Goal: Task Accomplishment & Management: Use online tool/utility

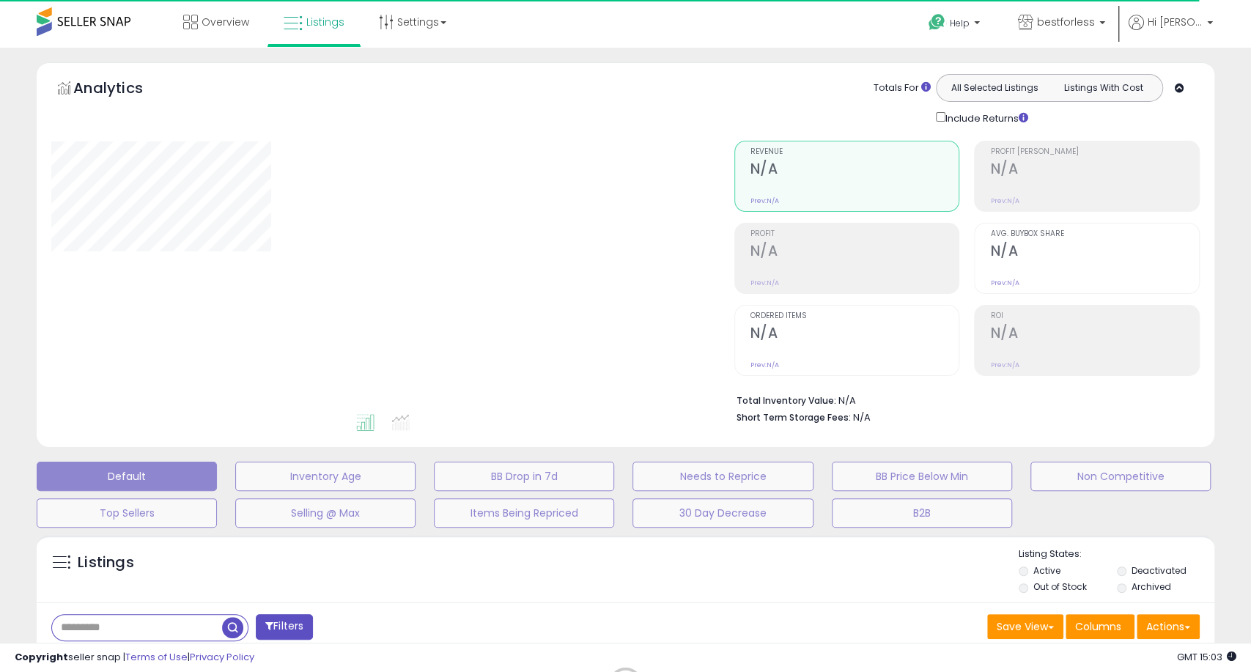
select select "**"
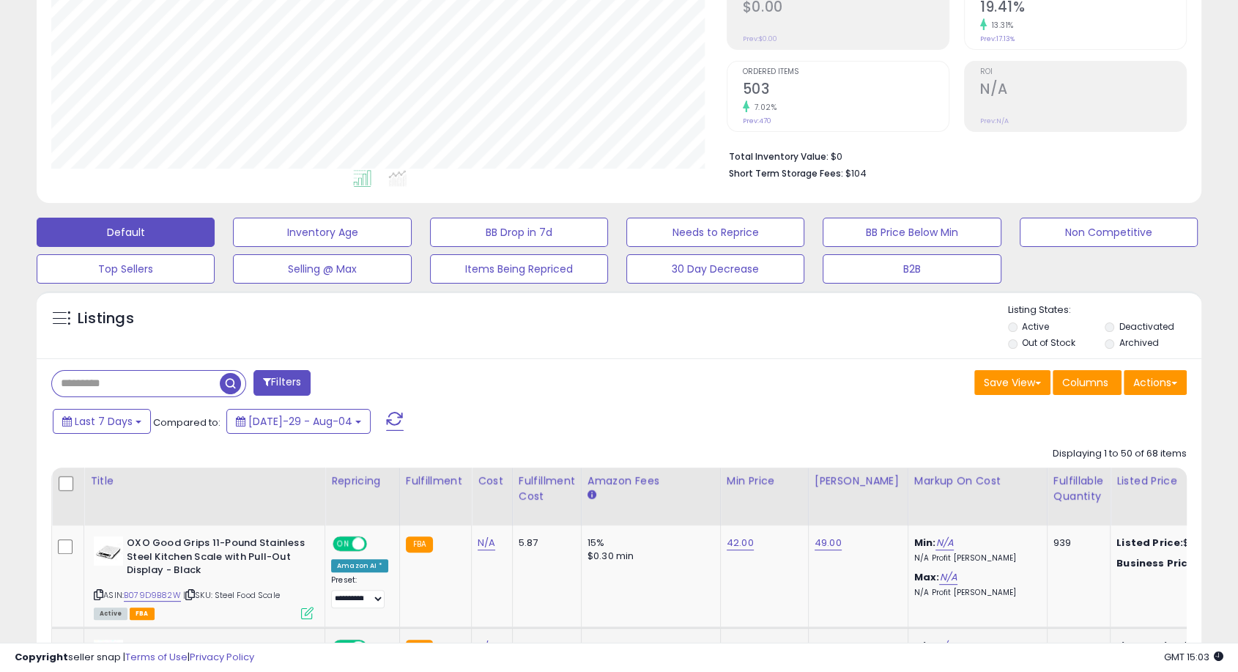
scroll to position [569, 0]
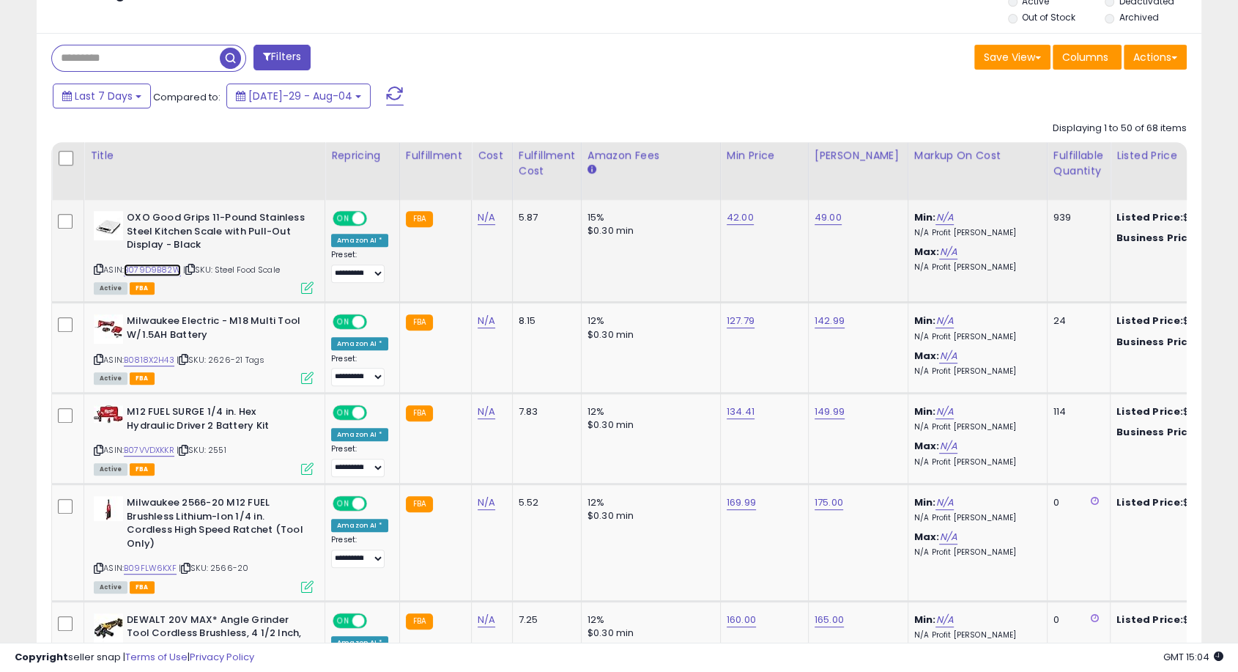
click at [152, 266] on link "B079D9B82W" at bounding box center [152, 270] width 57 height 12
click at [738, 215] on link "42.00" at bounding box center [740, 217] width 27 height 15
drag, startPoint x: 639, startPoint y: 181, endPoint x: 625, endPoint y: 180, distance: 13.9
click at [626, 180] on input "*****" at bounding box center [691, 182] width 130 height 25
type input "**"
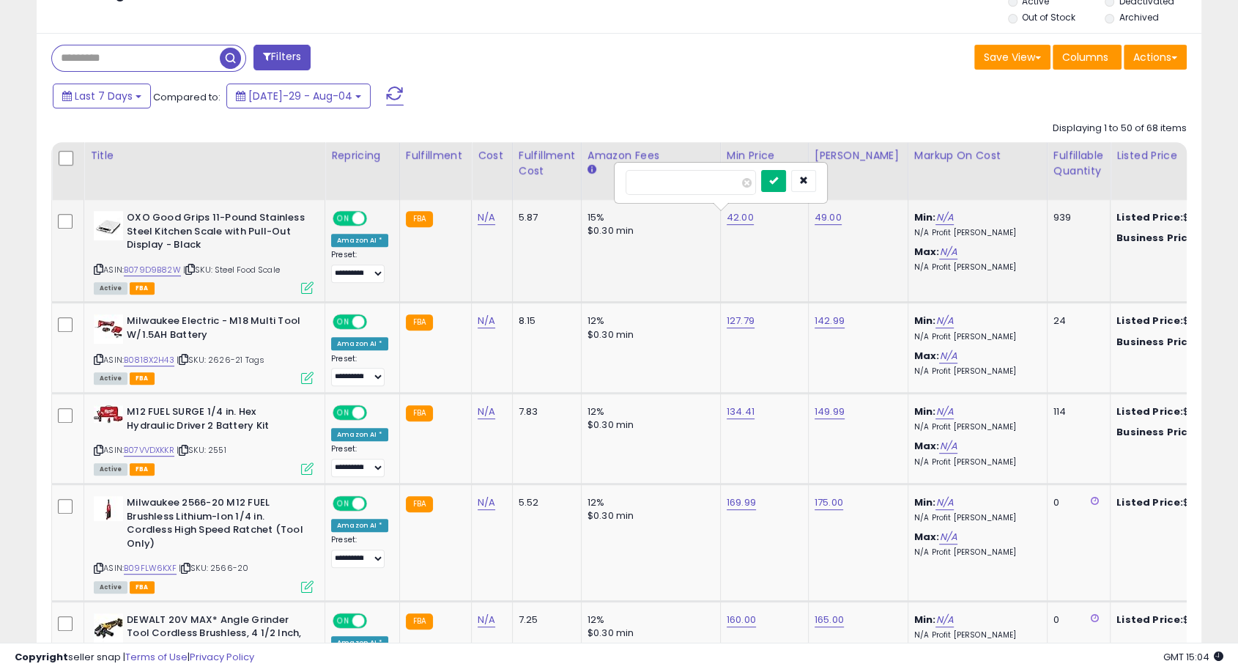
click at [778, 181] on icon "submit" at bounding box center [773, 180] width 9 height 9
click at [152, 267] on link "B079D9B82W" at bounding box center [152, 270] width 57 height 12
click at [156, 265] on link "B079D9B82W" at bounding box center [152, 270] width 57 height 12
click at [824, 215] on link "49.00" at bounding box center [828, 217] width 27 height 15
drag, startPoint x: 778, startPoint y: 174, endPoint x: 699, endPoint y: 173, distance: 78.4
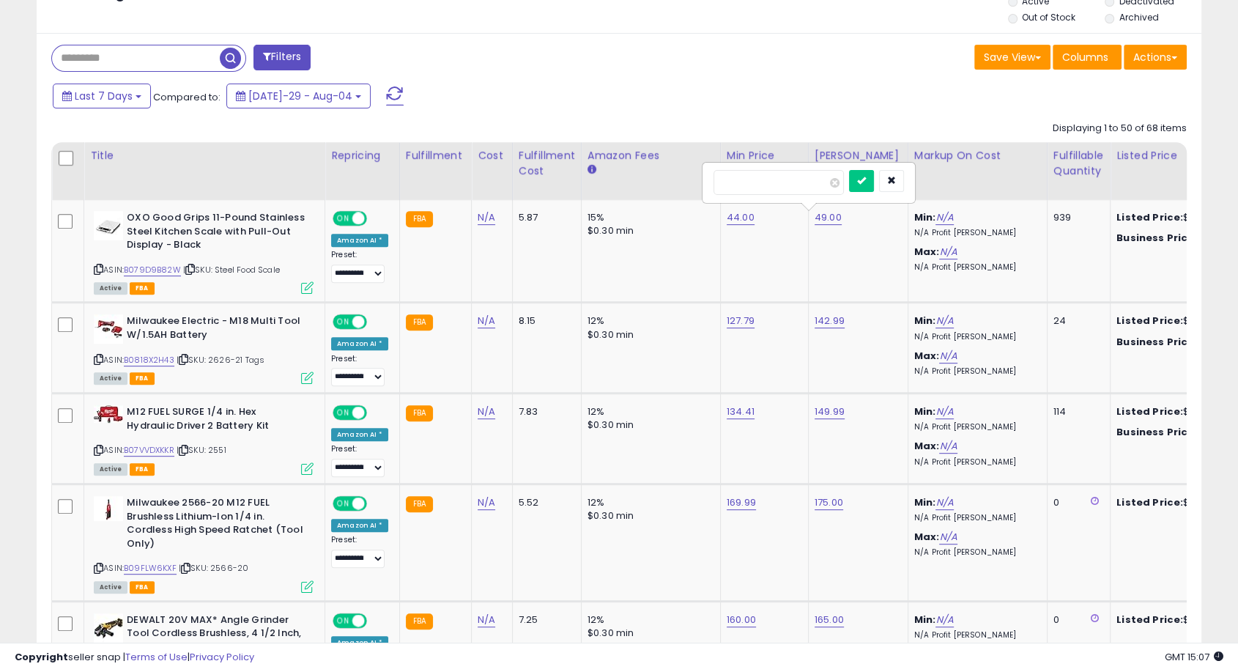
click at [785, 256] on td "44.00" at bounding box center [764, 251] width 88 height 103
click at [896, 177] on icon "button" at bounding box center [891, 180] width 9 height 9
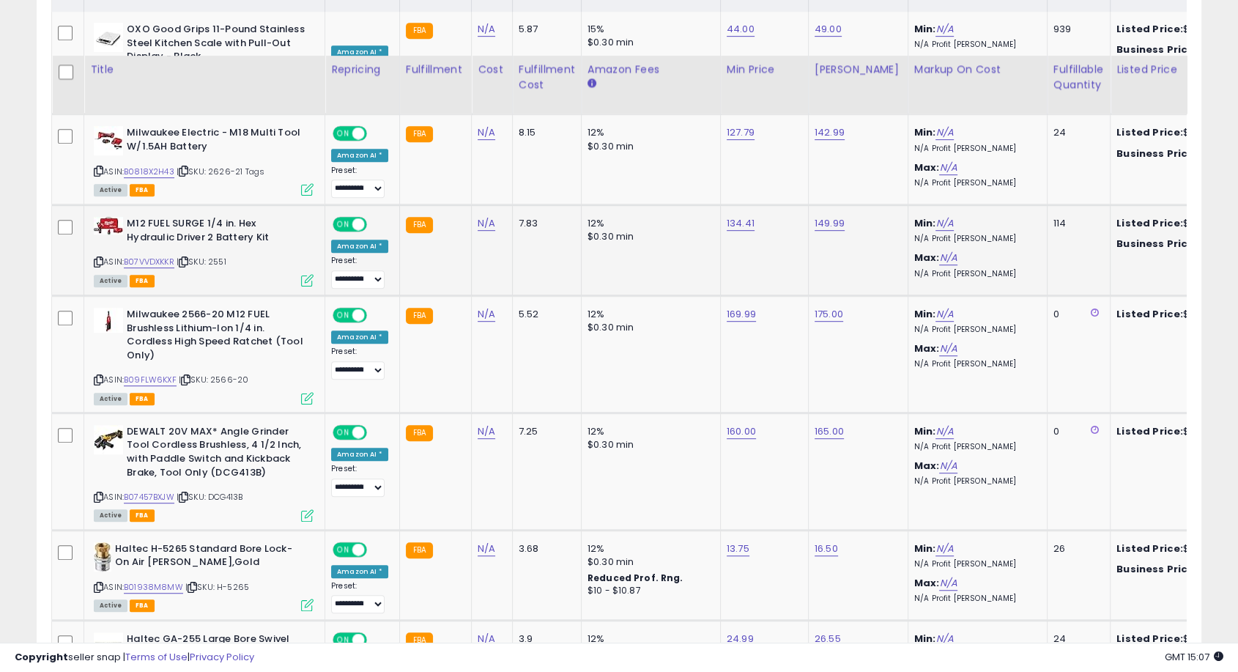
scroll to position [814, 0]
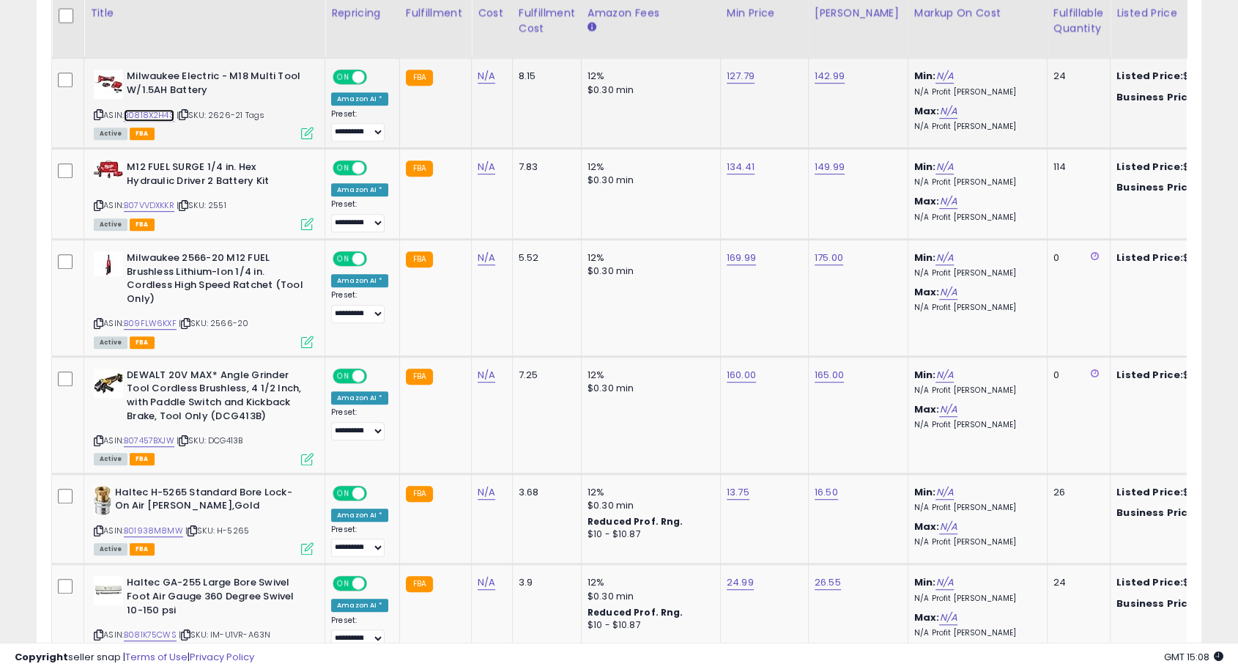
click at [151, 111] on link "B0818X2H43" at bounding box center [149, 115] width 51 height 12
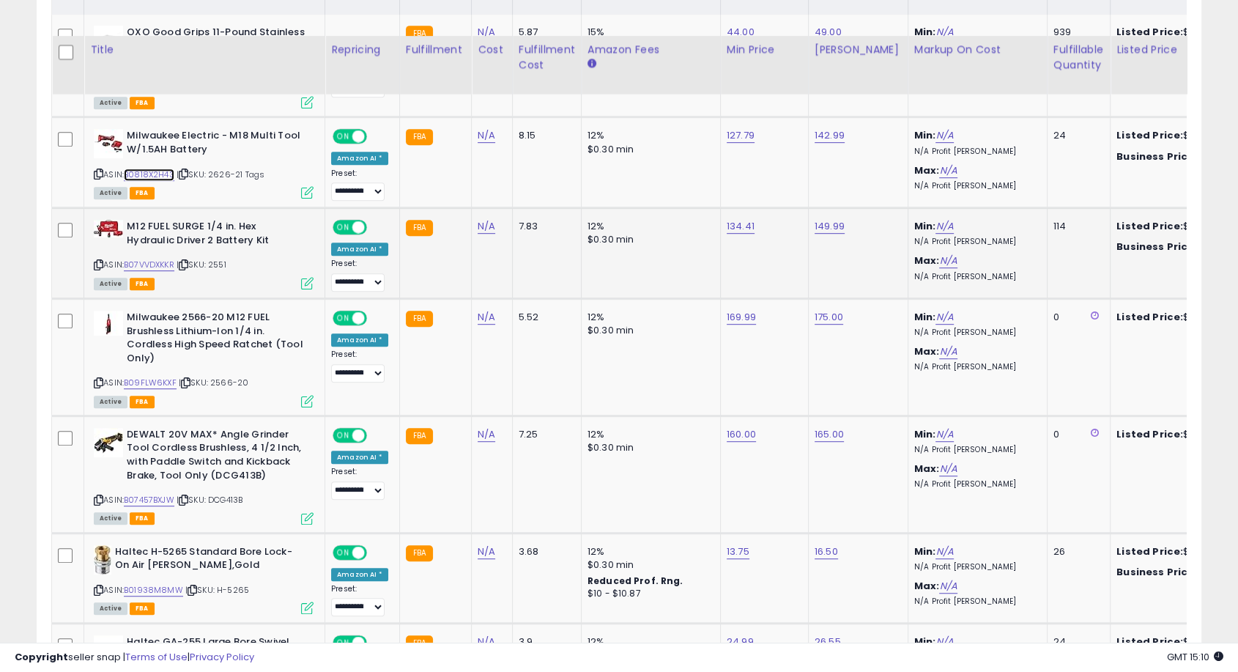
scroll to position [733, 0]
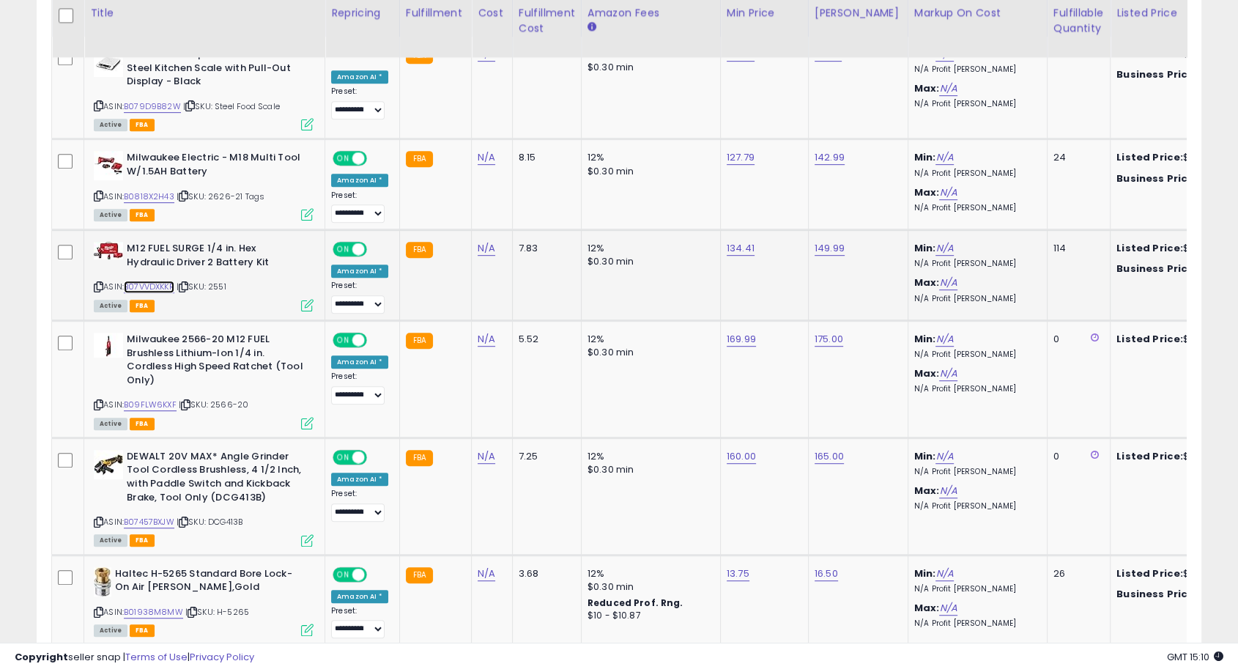
click at [164, 287] on link "B07VVDXKKR" at bounding box center [149, 287] width 51 height 12
click at [731, 62] on link "134.41" at bounding box center [741, 54] width 28 height 15
type input "******"
click at [778, 211] on icon "submit" at bounding box center [773, 210] width 9 height 9
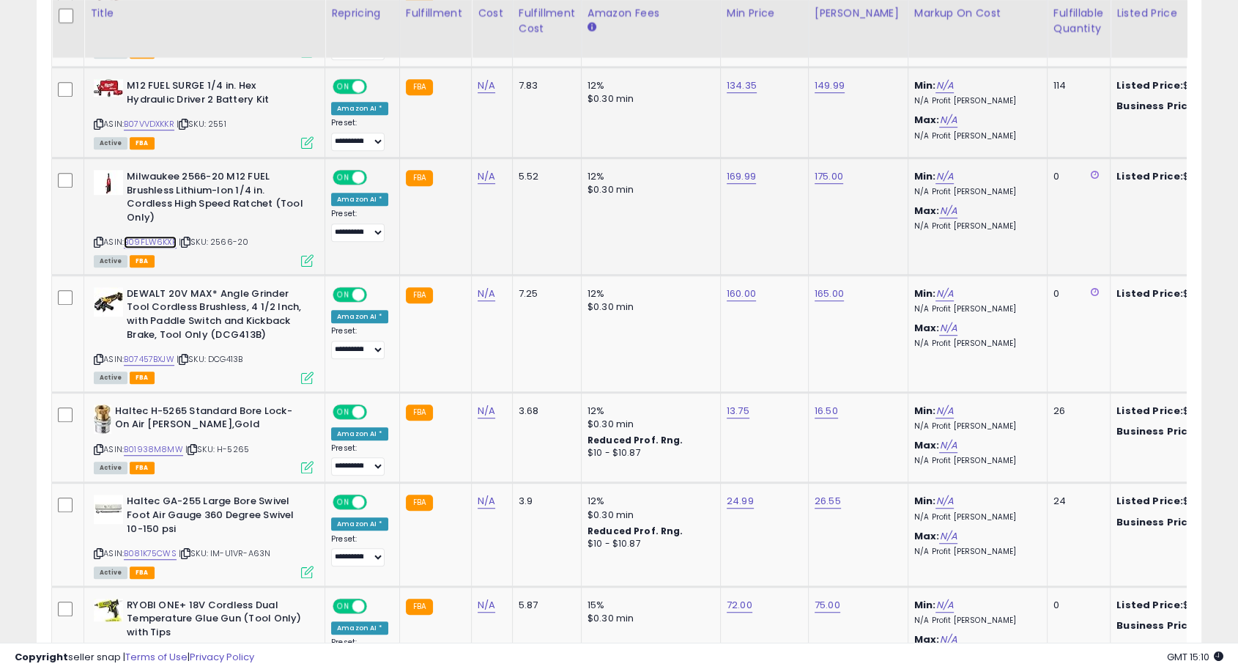
click at [156, 242] on link "B09FLW6KXF" at bounding box center [150, 242] width 53 height 12
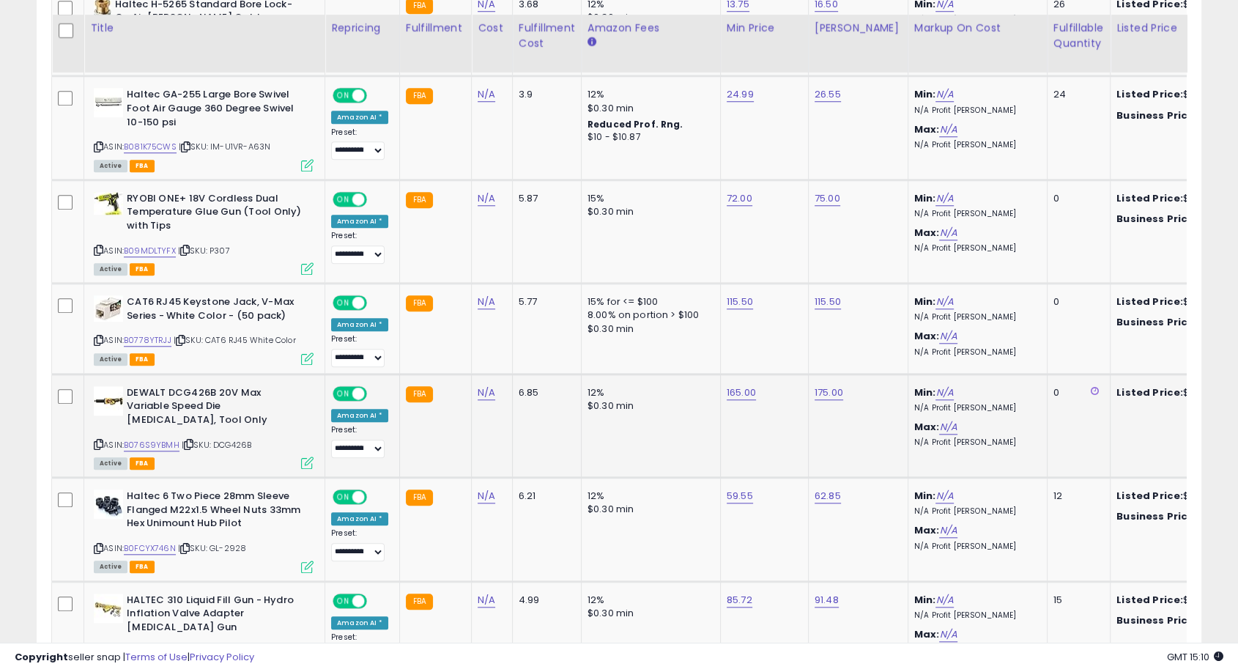
scroll to position [1547, 0]
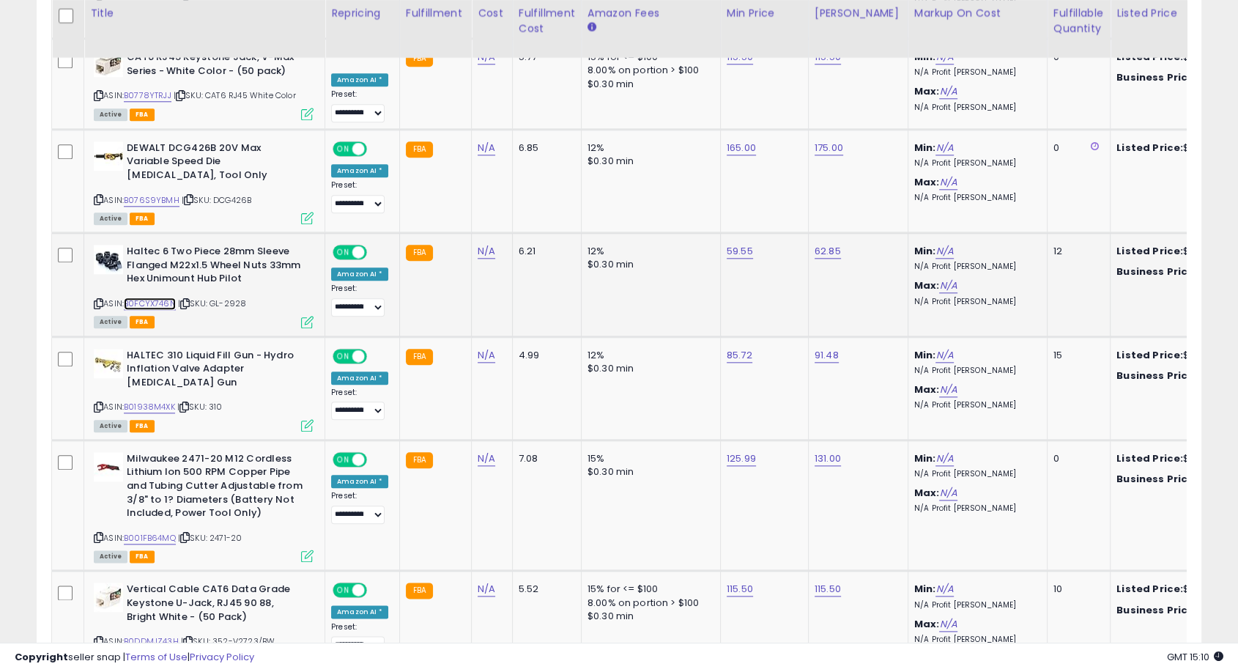
click at [163, 298] on link "B0FCYX746N" at bounding box center [150, 304] width 52 height 12
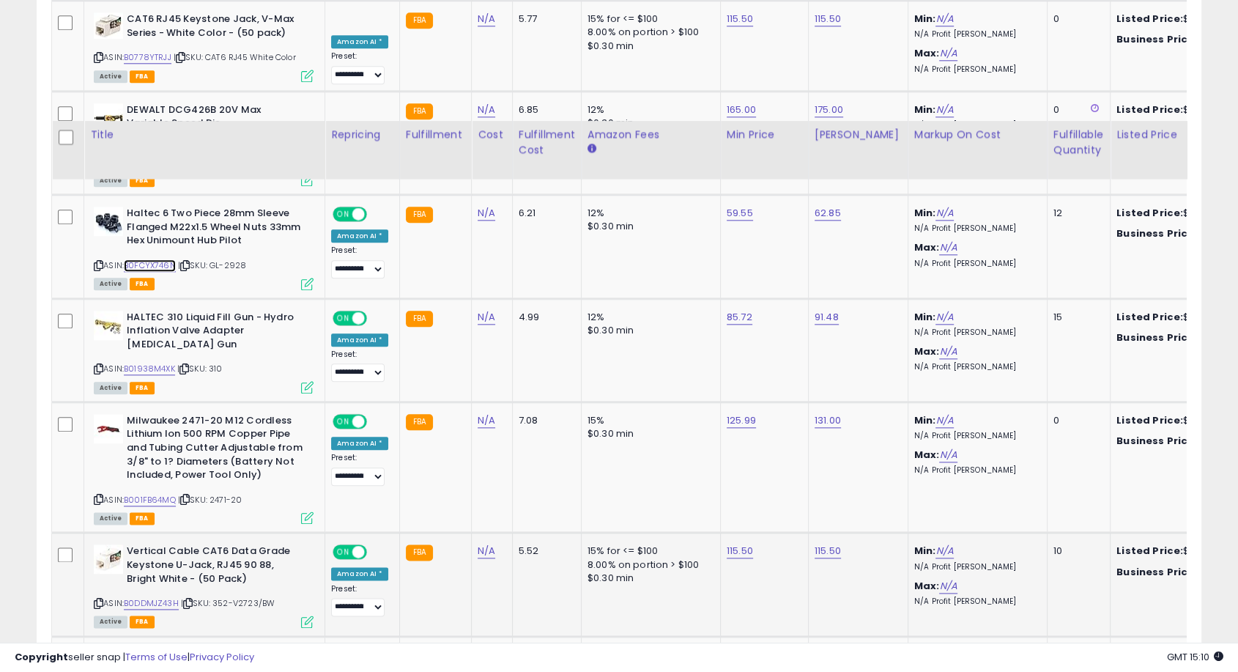
scroll to position [1791, 0]
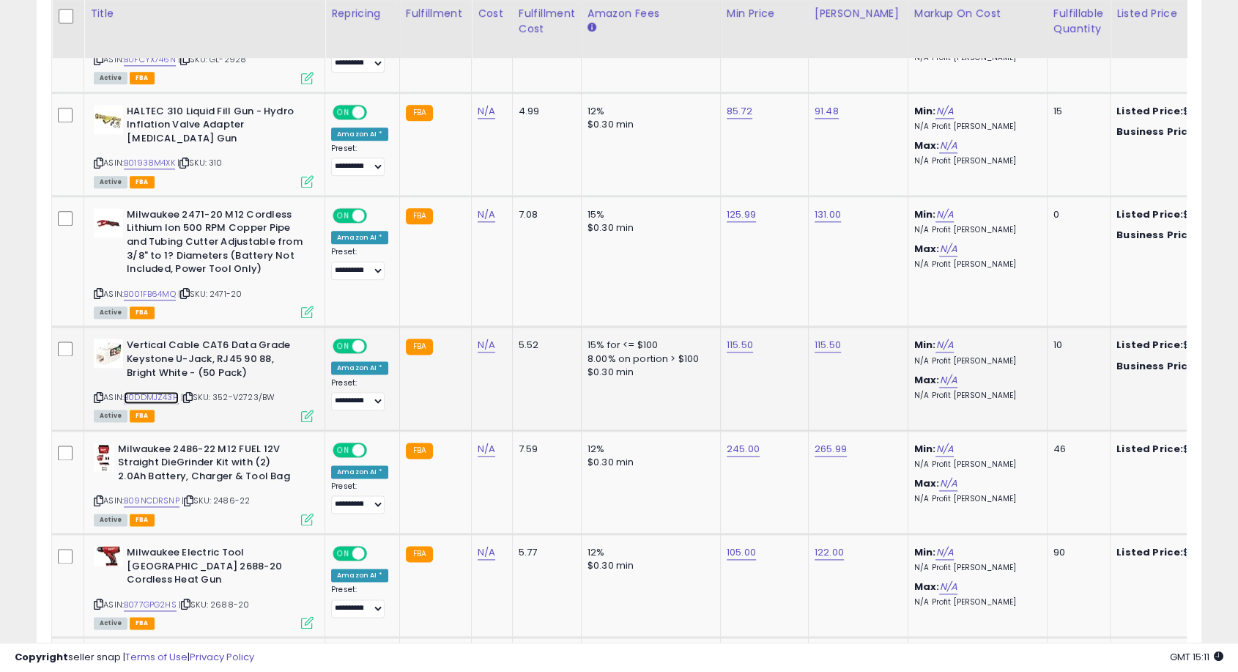
click at [164, 391] on link "B0DDMJZ43H" at bounding box center [151, 397] width 55 height 12
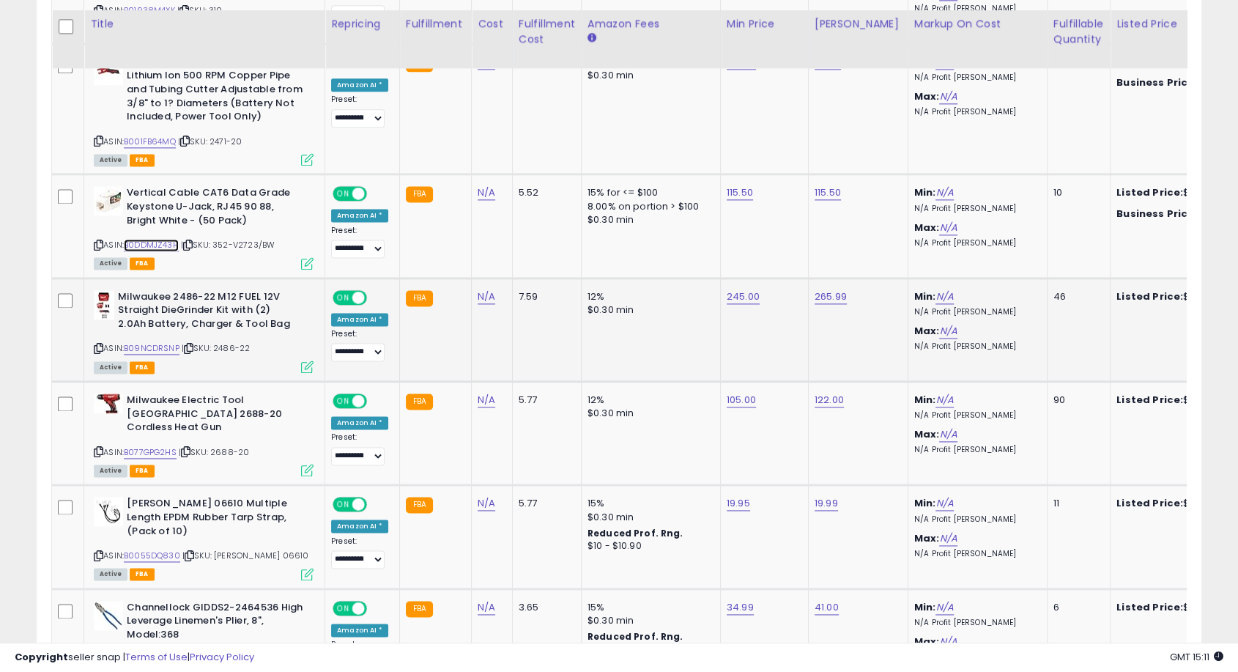
scroll to position [1954, 0]
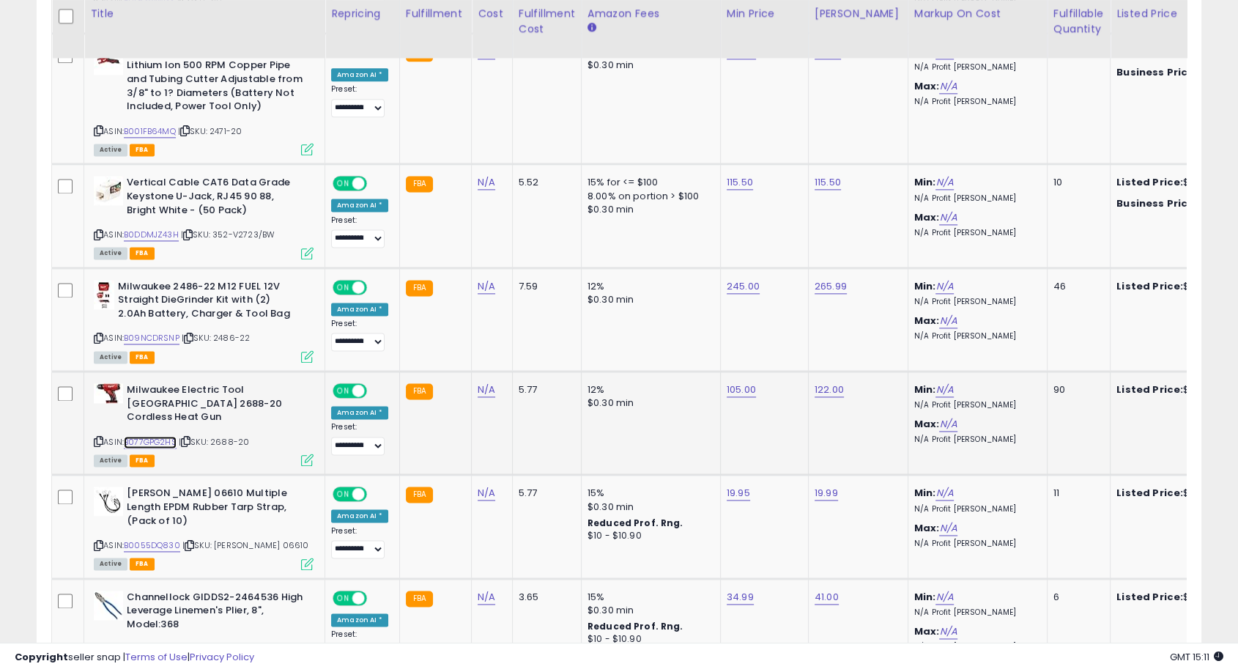
click at [164, 436] on link "B077GPG2HS" at bounding box center [150, 442] width 53 height 12
drag, startPoint x: 692, startPoint y: 343, endPoint x: 613, endPoint y: 342, distance: 79.9
type input "******"
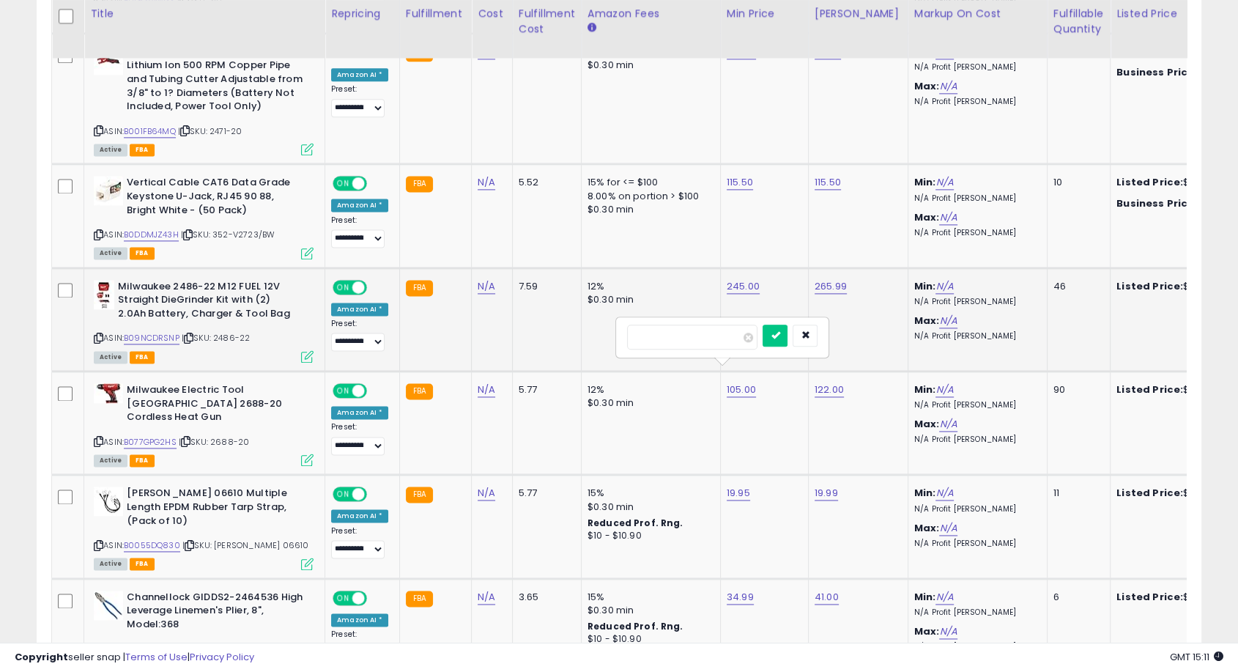
click button "submit" at bounding box center [775, 336] width 25 height 22
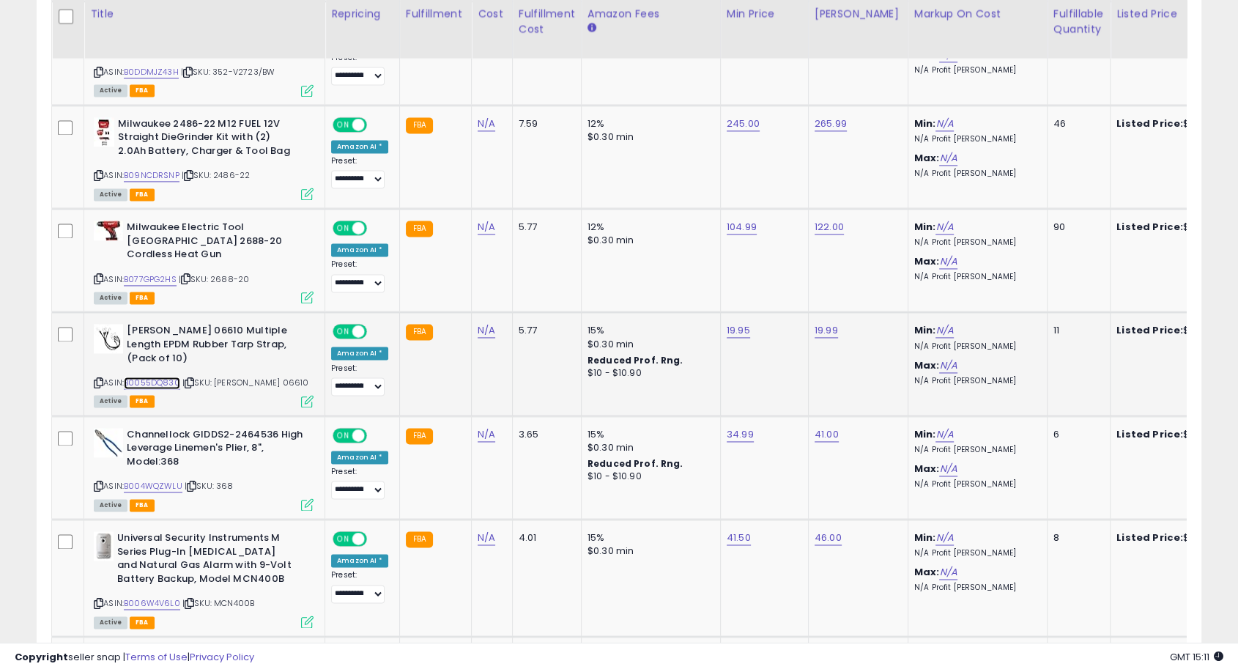
click at [154, 377] on link "B0055DQ830" at bounding box center [152, 383] width 56 height 12
click at [167, 377] on link "B0055DQ830" at bounding box center [152, 383] width 56 height 12
click at [166, 480] on link "B004WQZWLU" at bounding box center [153, 486] width 59 height 12
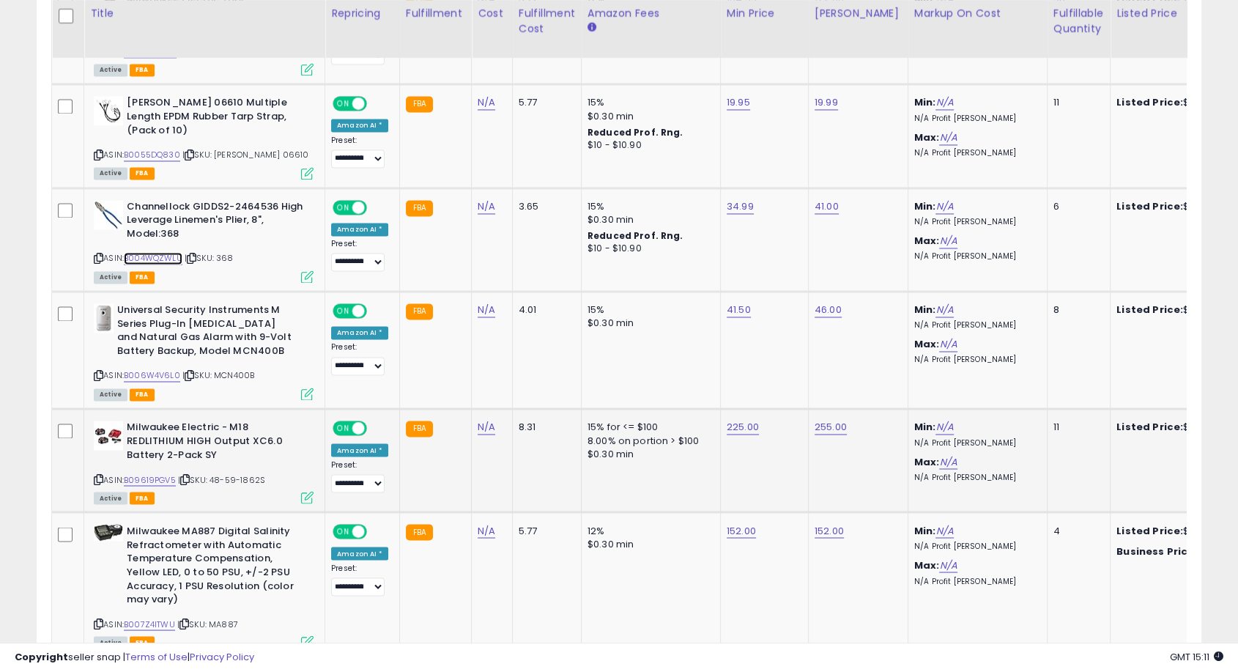
scroll to position [2361, 0]
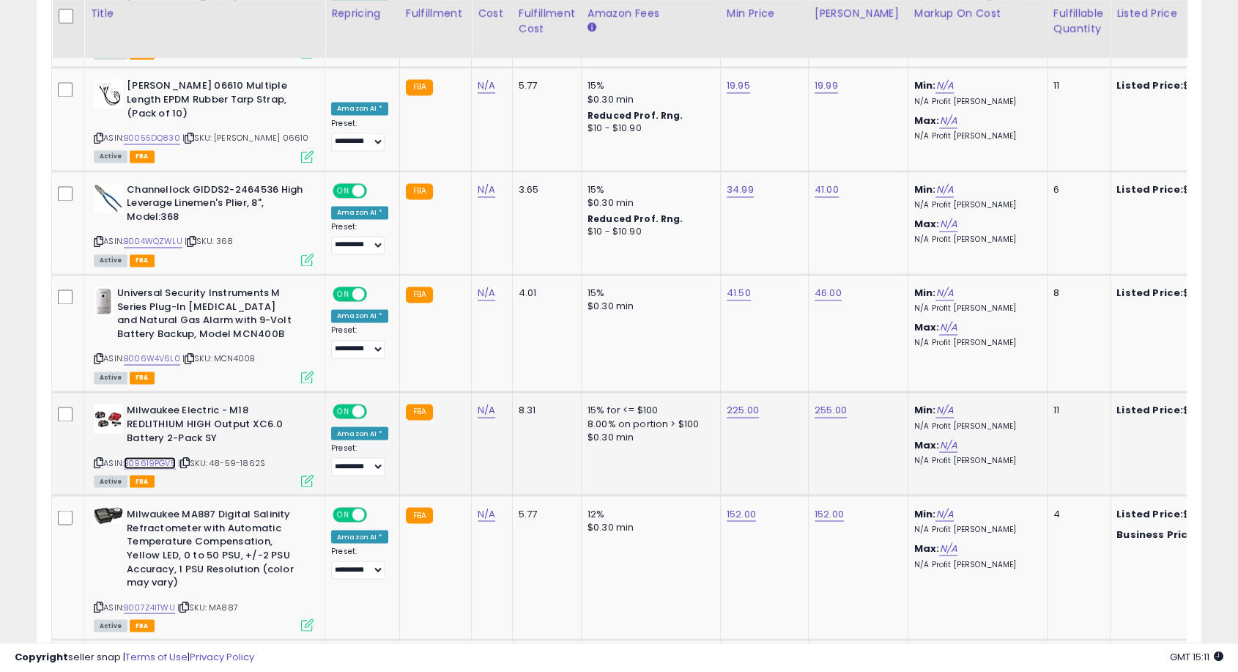
click at [162, 457] on link "B09619PGV5" at bounding box center [150, 463] width 52 height 12
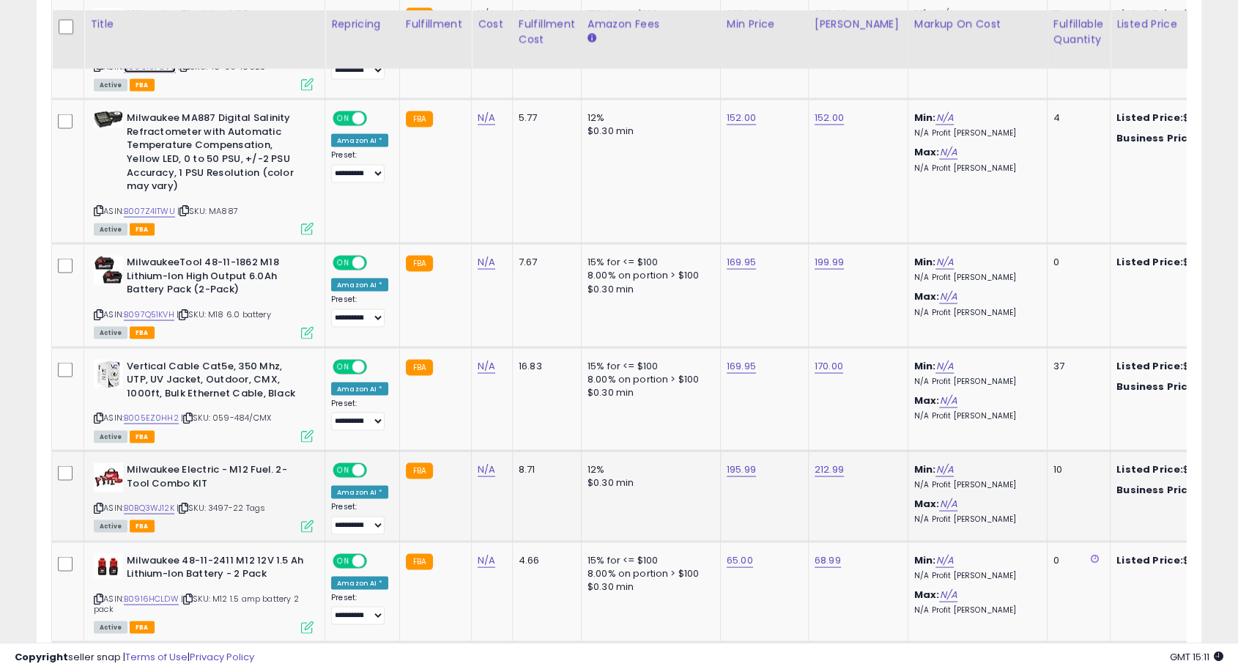
scroll to position [2768, 0]
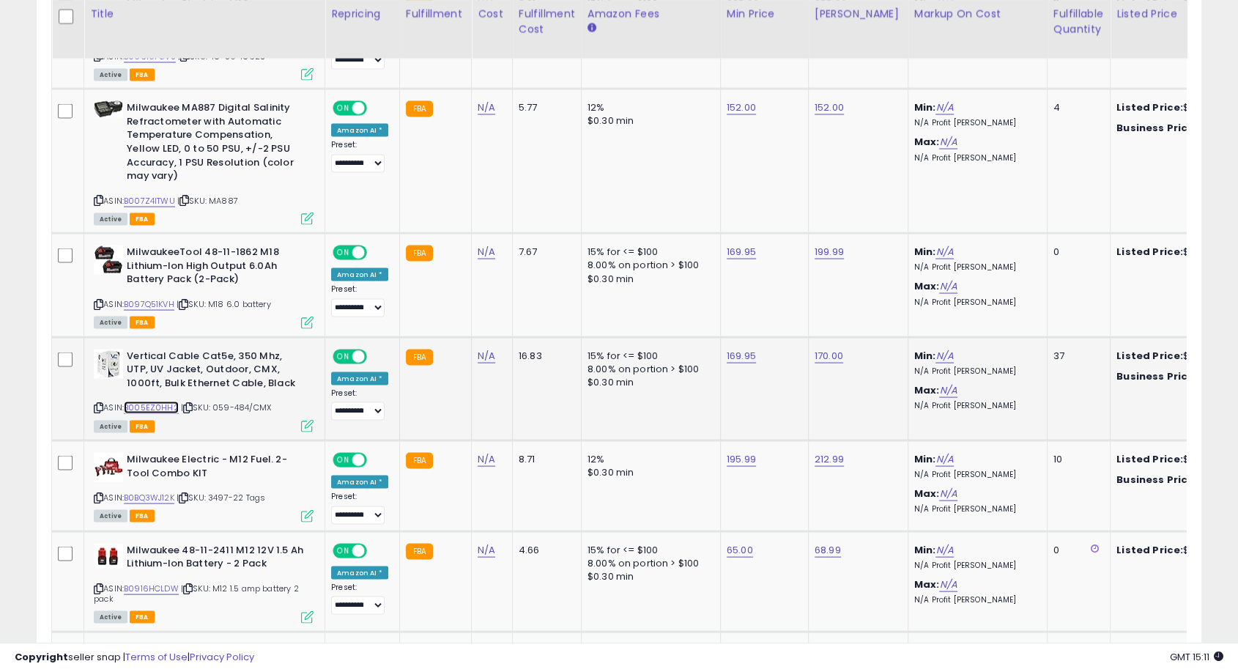
click at [167, 401] on link "B005EZ0HH2" at bounding box center [151, 407] width 55 height 12
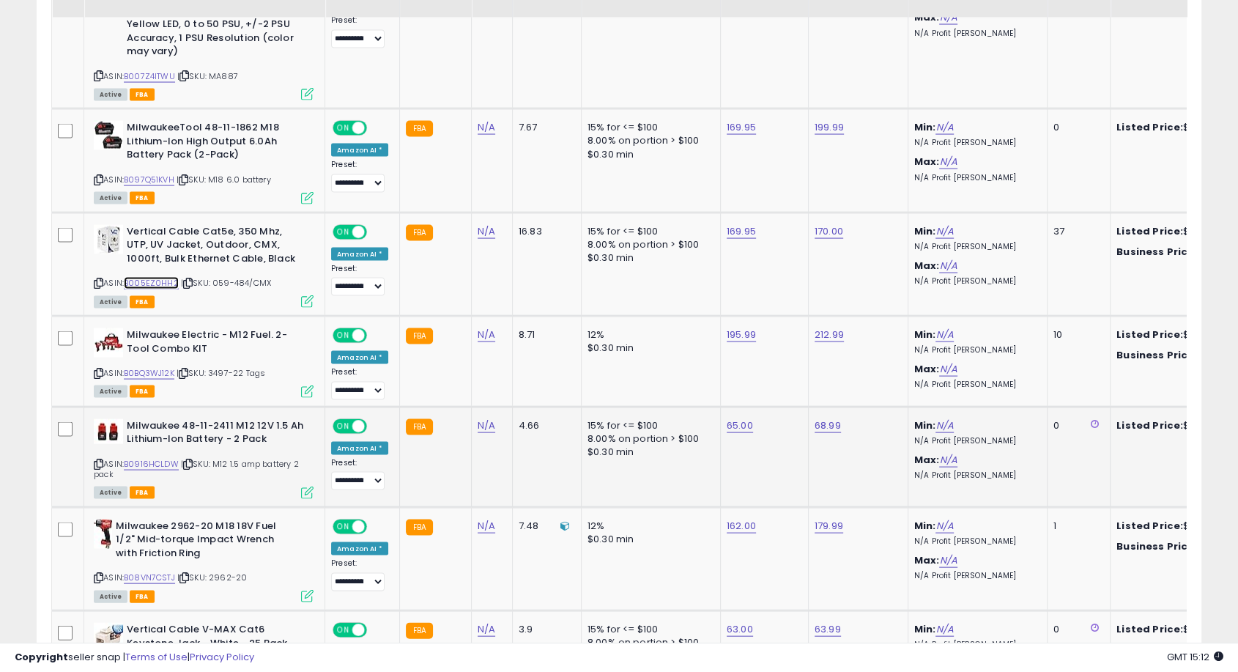
scroll to position [2931, 0]
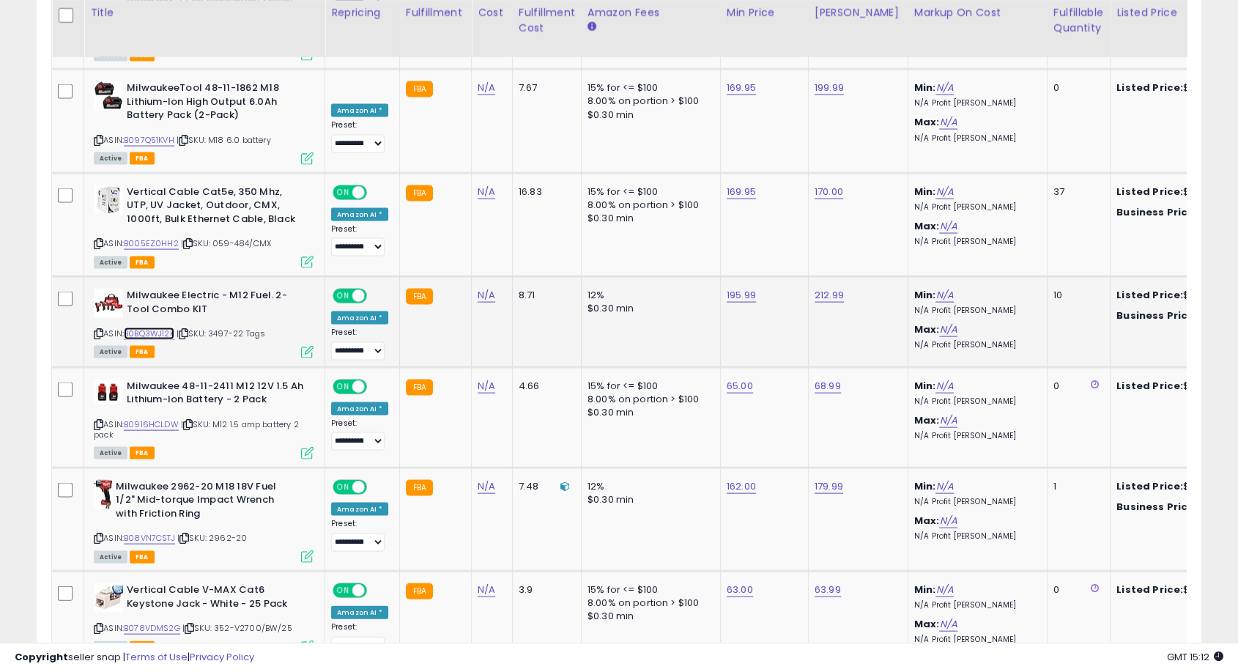
click at [169, 328] on link "B0BQ3WJ12K" at bounding box center [149, 334] width 51 height 12
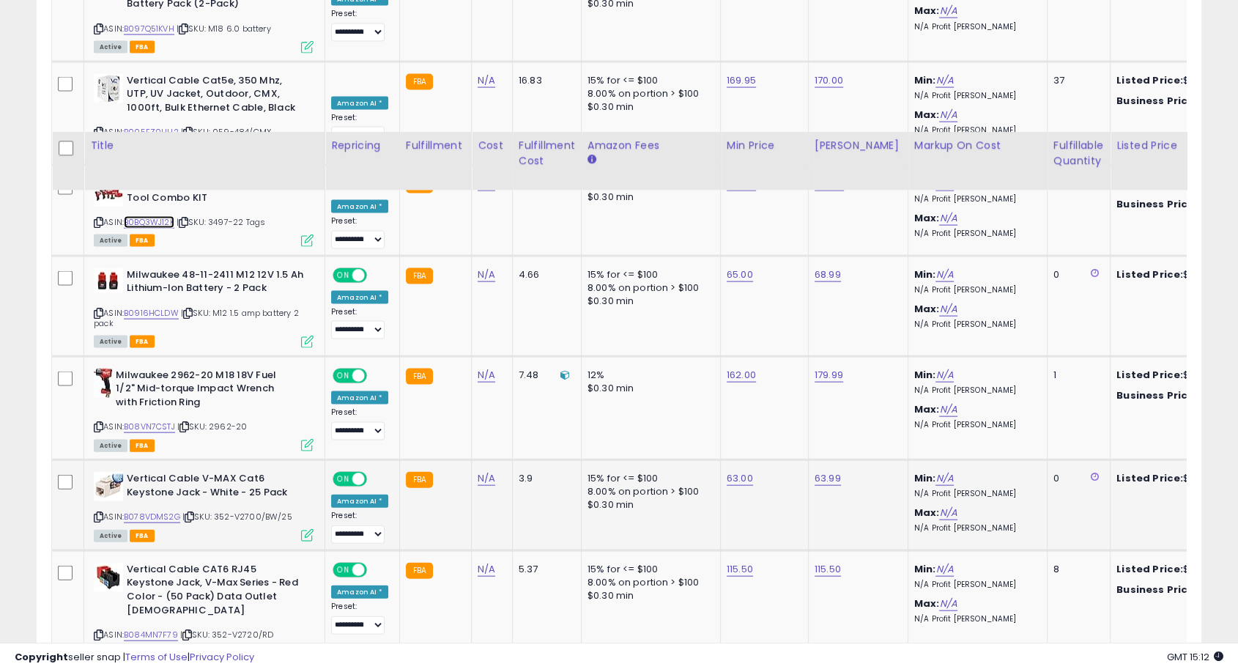
scroll to position [3175, 0]
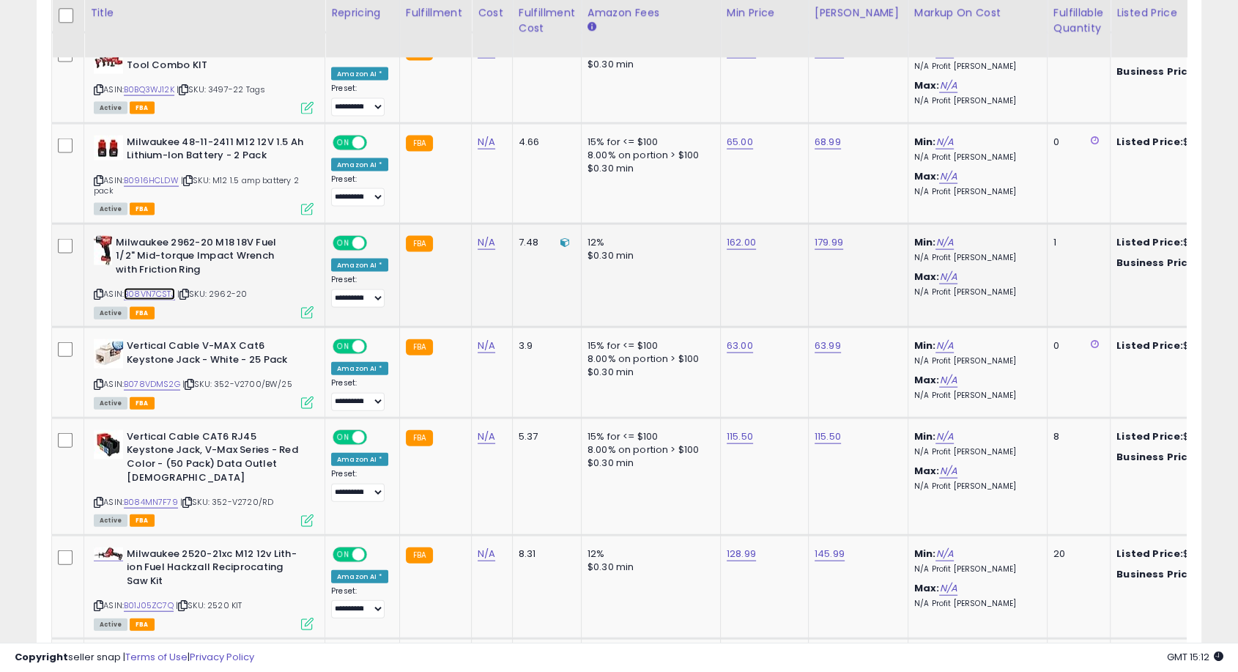
click at [155, 288] on link "B08VN7CSTJ" at bounding box center [149, 294] width 51 height 12
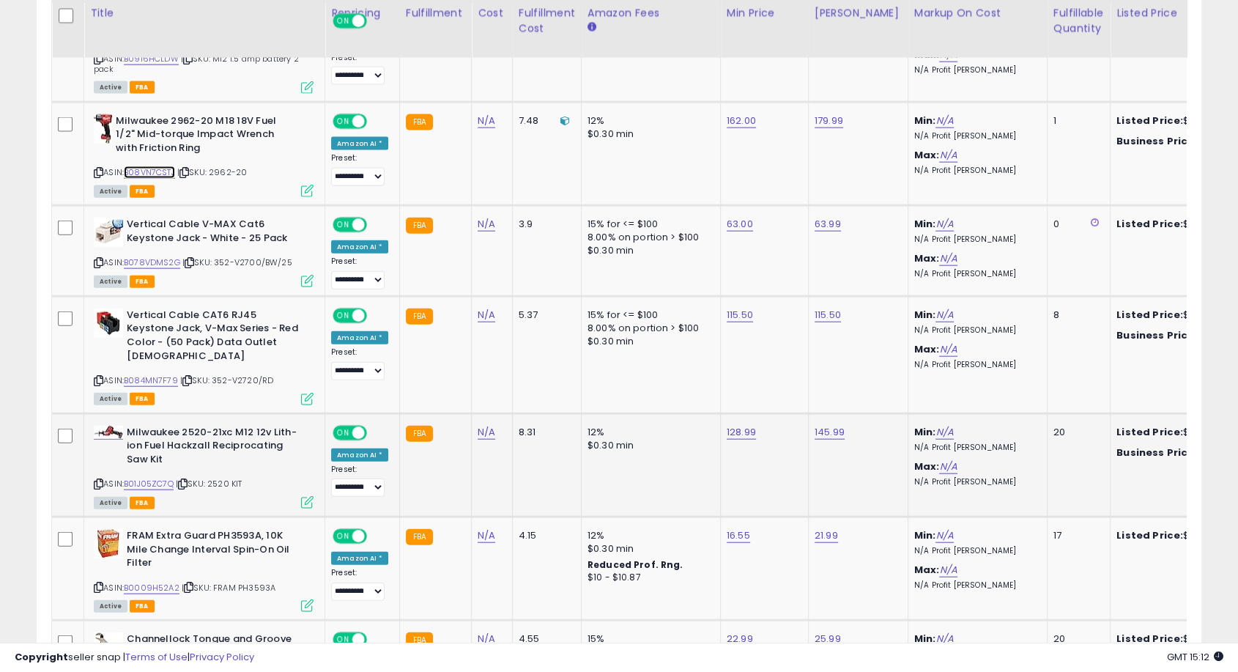
scroll to position [3338, 0]
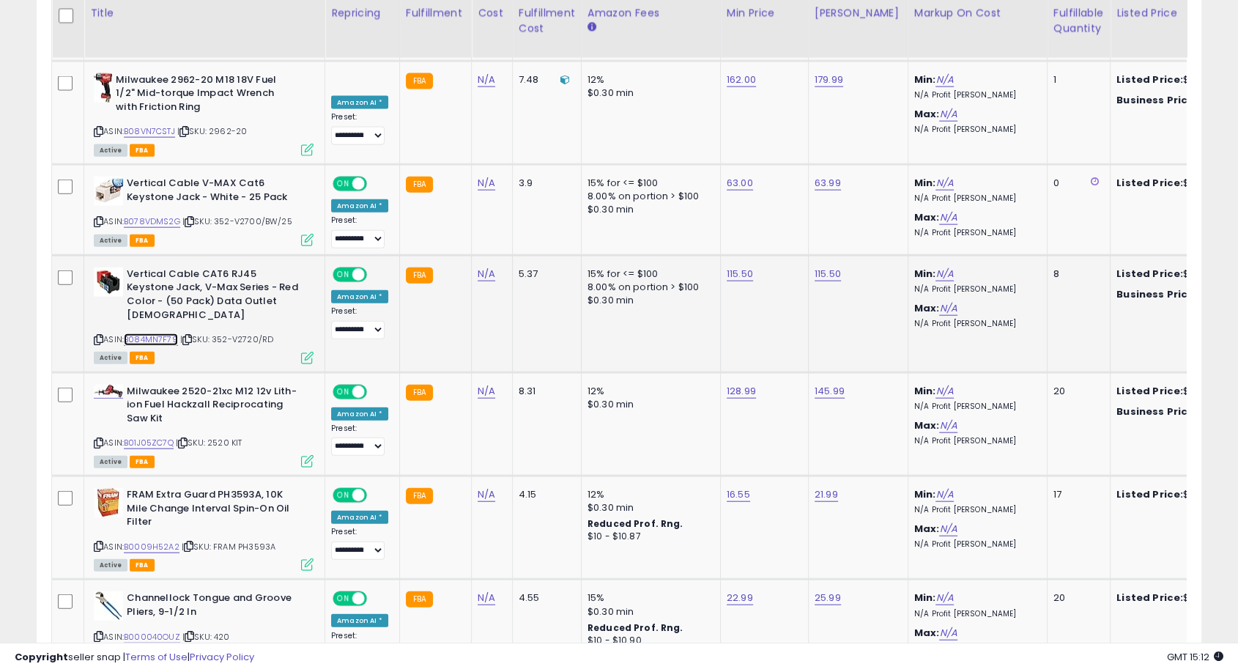
click at [164, 333] on link "B084MN7F79" at bounding box center [151, 339] width 54 height 12
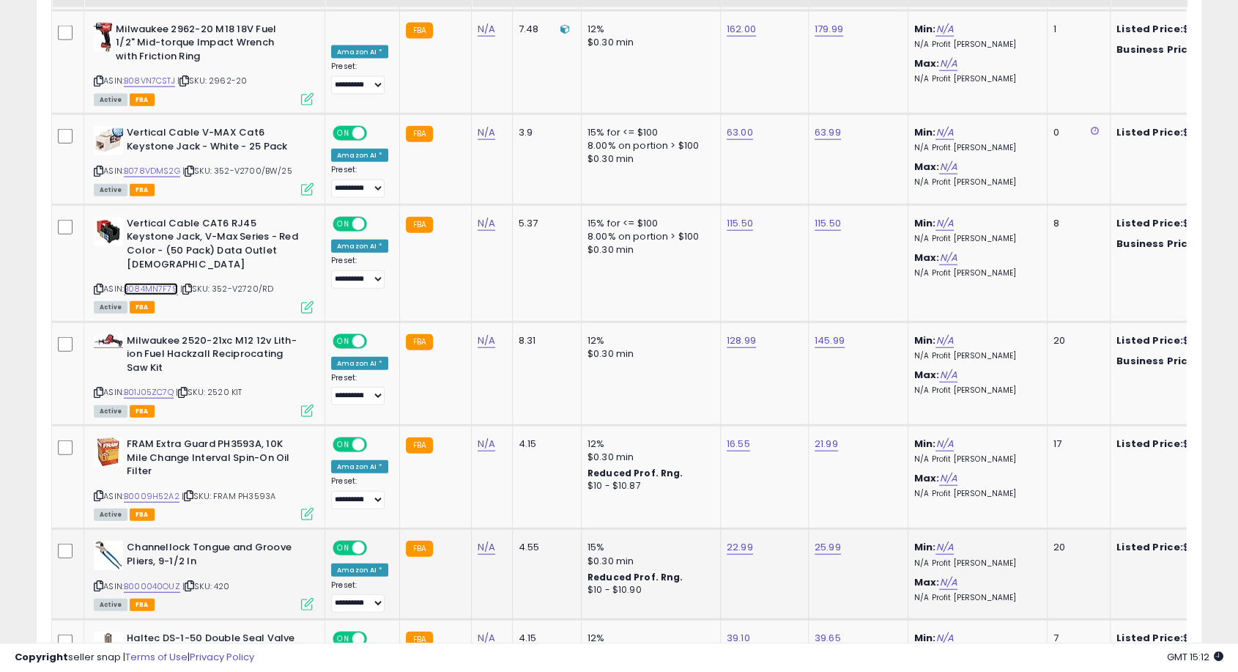
scroll to position [3501, 0]
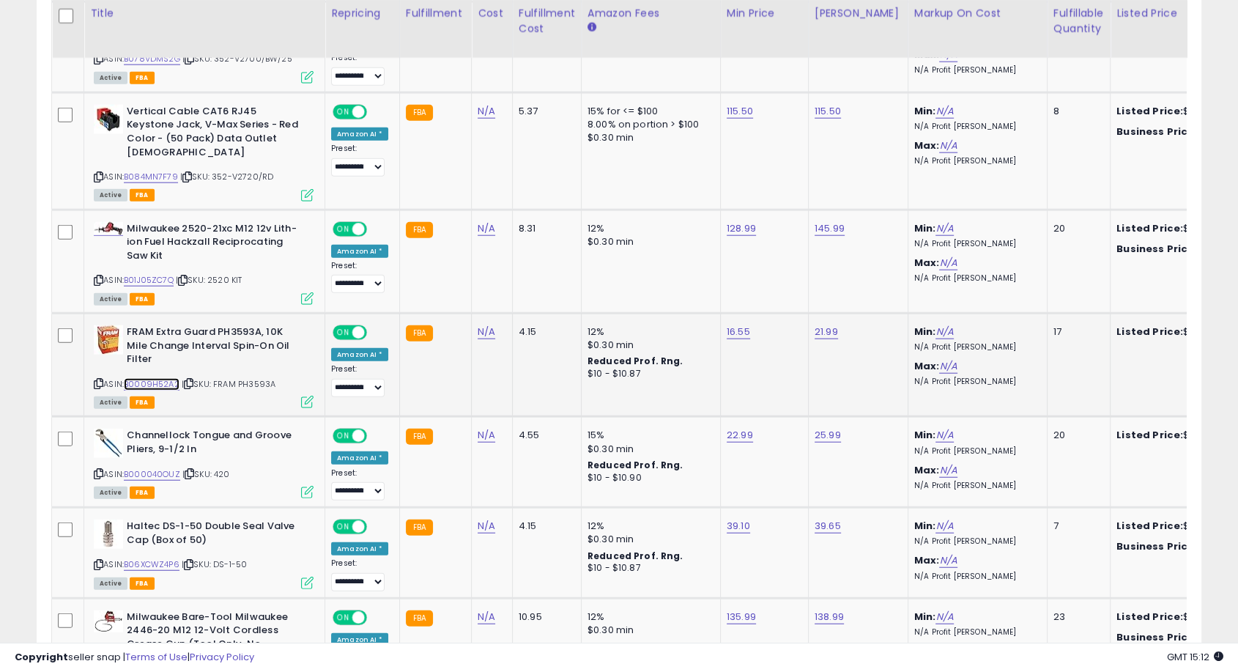
click at [145, 378] on link "B0009H52A2" at bounding box center [152, 384] width 56 height 12
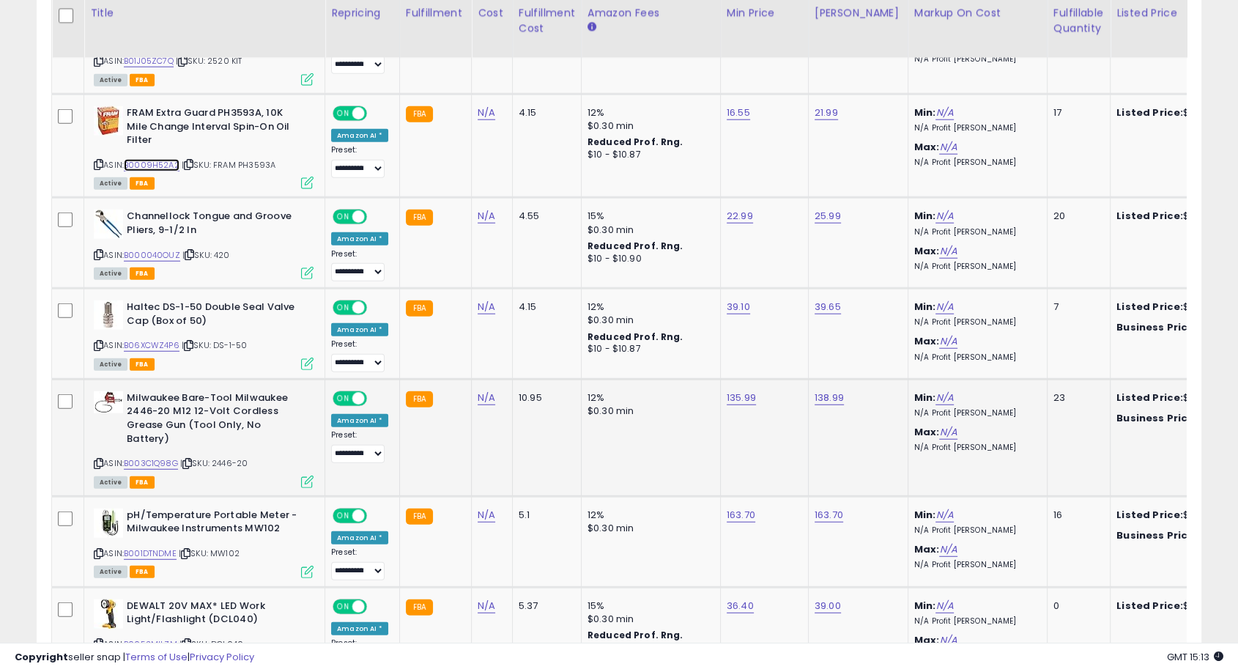
scroll to position [3745, 0]
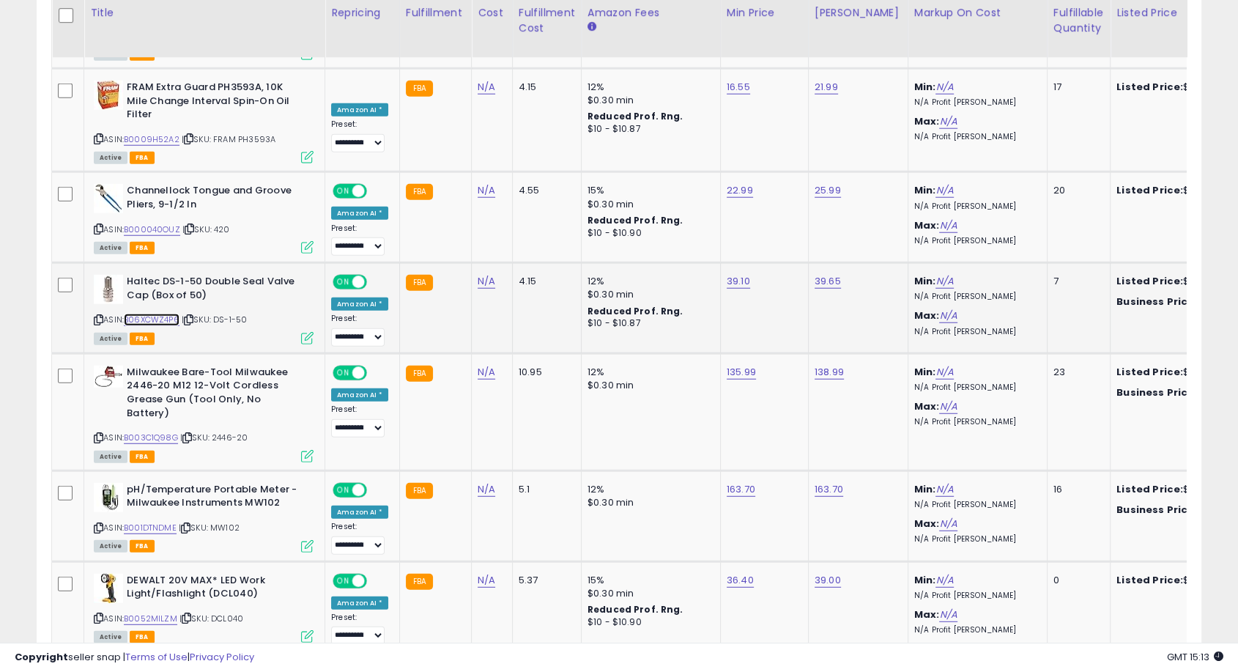
click at [162, 314] on link "B06XCWZ4P6" at bounding box center [152, 320] width 56 height 12
click at [165, 432] on link "B003C1Q98G" at bounding box center [151, 438] width 54 height 12
drag, startPoint x: 654, startPoint y: 272, endPoint x: 623, endPoint y: 271, distance: 31.5
click at [623, 271] on div "******" at bounding box center [722, 275] width 211 height 39
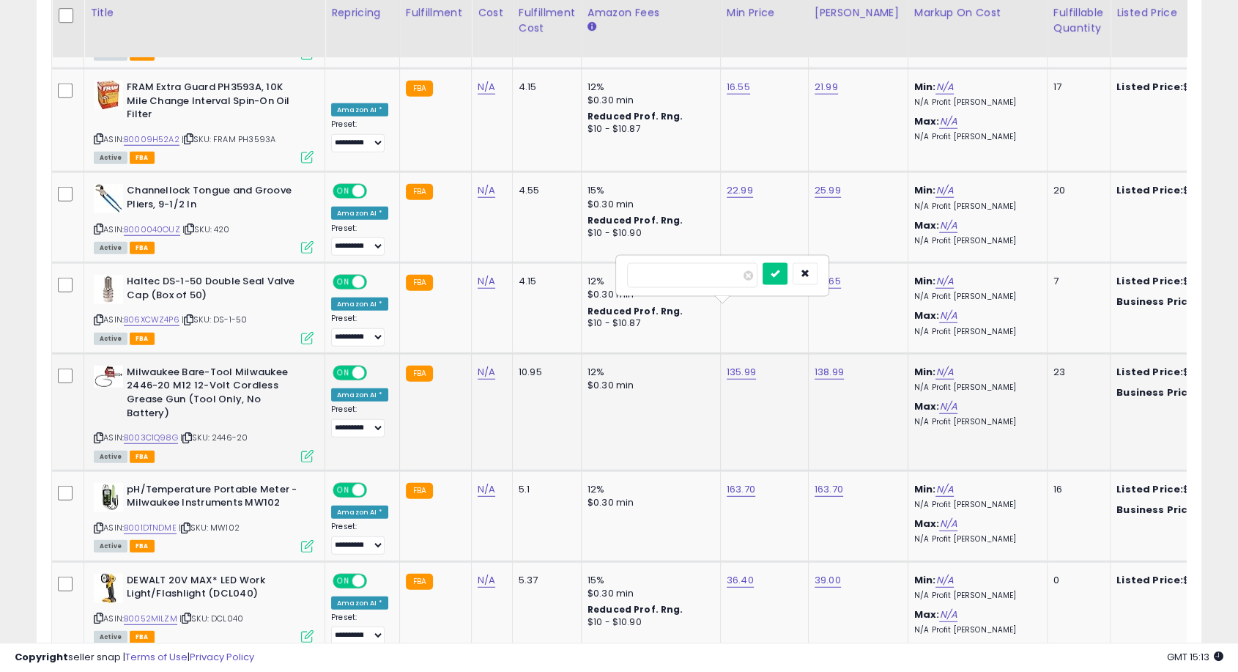
type input "******"
click button "submit" at bounding box center [775, 274] width 25 height 22
click at [143, 432] on link "B003C1Q98G" at bounding box center [151, 438] width 54 height 12
drag, startPoint x: 715, startPoint y: 278, endPoint x: 627, endPoint y: 272, distance: 88.9
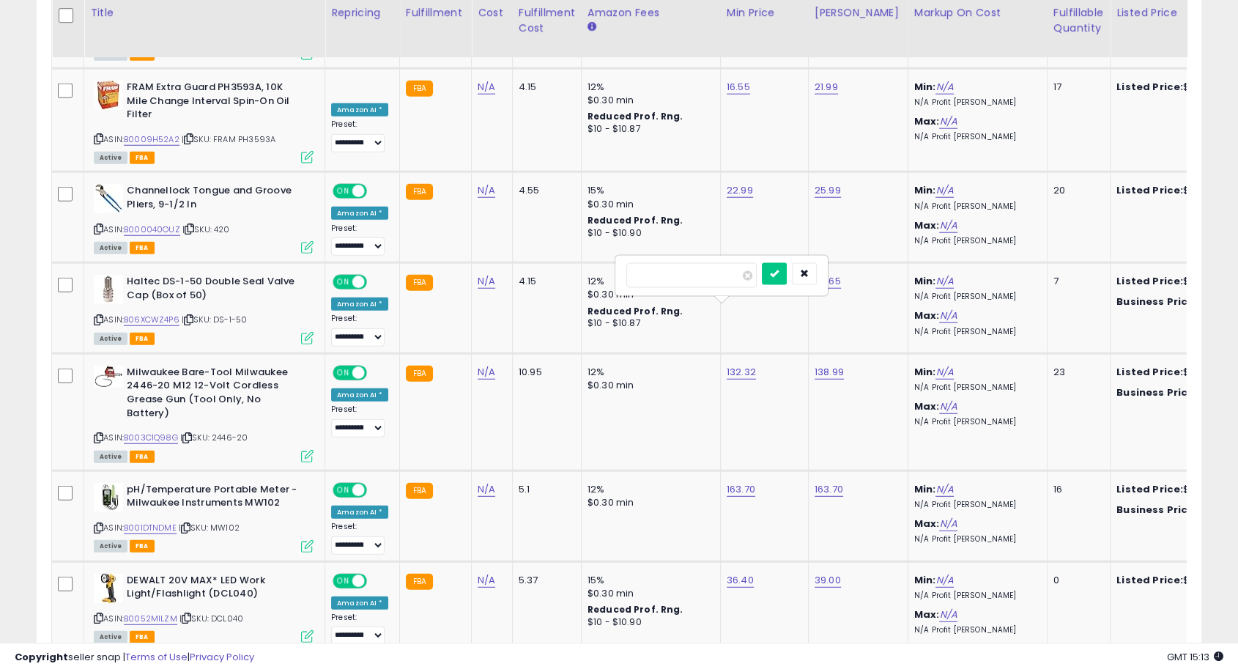
click at [627, 272] on input "******" at bounding box center [692, 275] width 130 height 25
type input "***"
click button "submit" at bounding box center [774, 274] width 25 height 22
drag, startPoint x: 769, startPoint y: 274, endPoint x: 709, endPoint y: 265, distance: 60.0
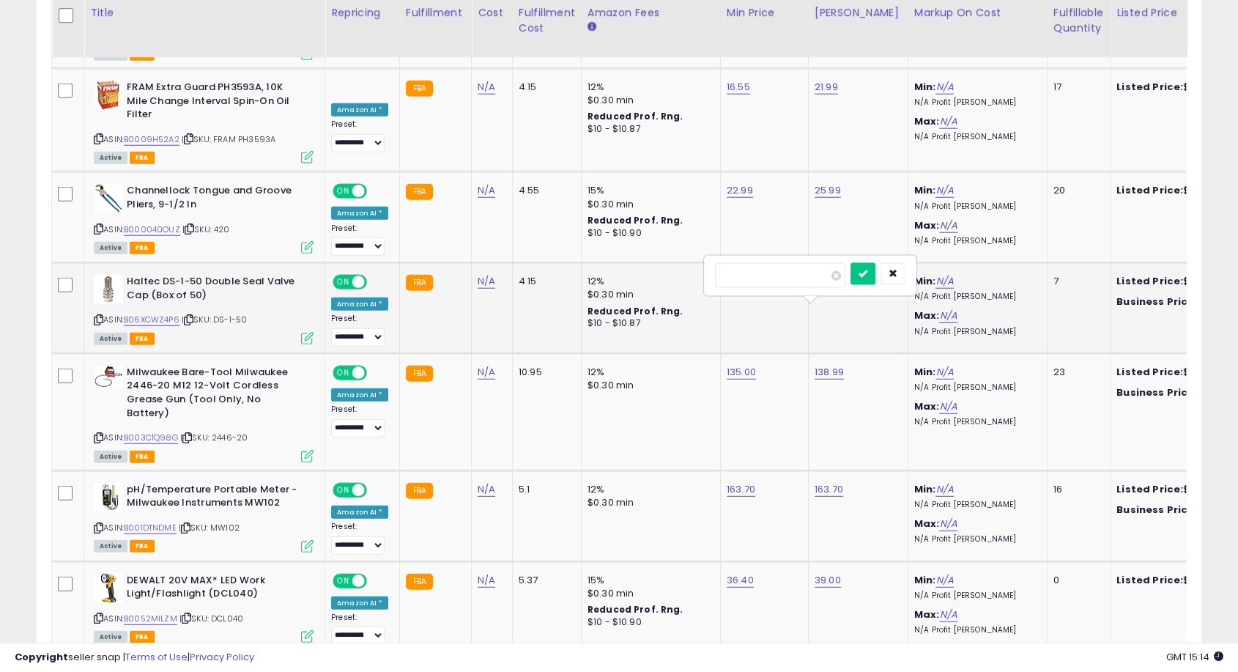
type input "******"
click button "submit" at bounding box center [863, 274] width 25 height 22
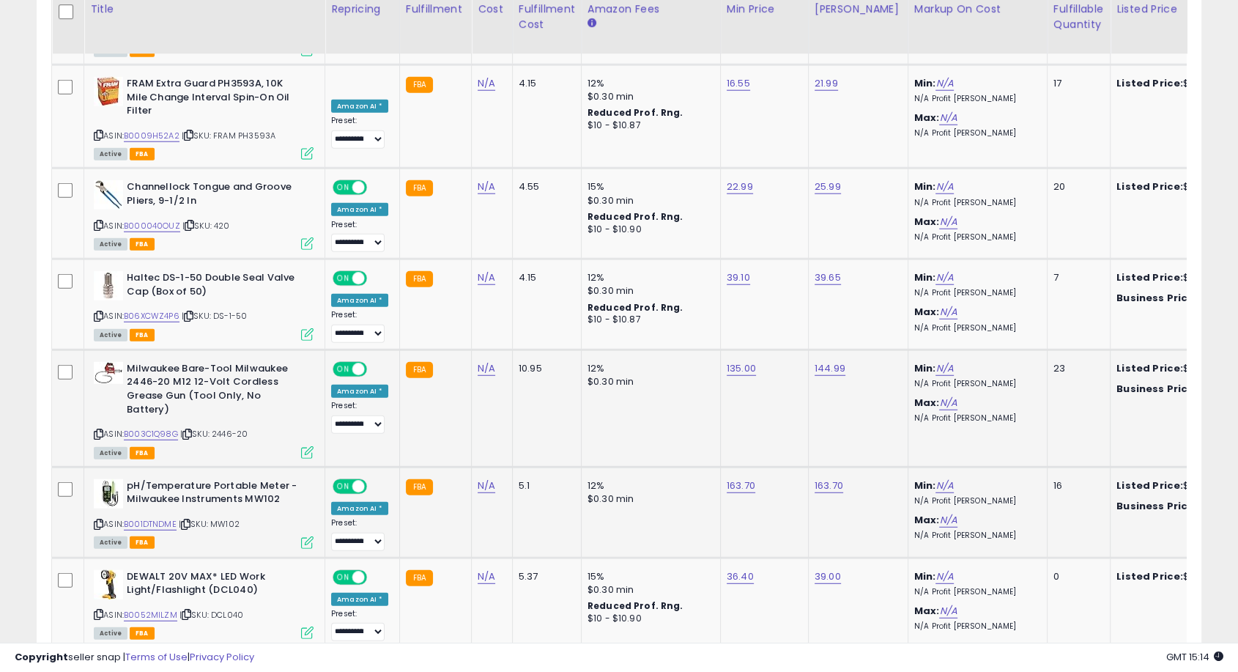
scroll to position [3908, 0]
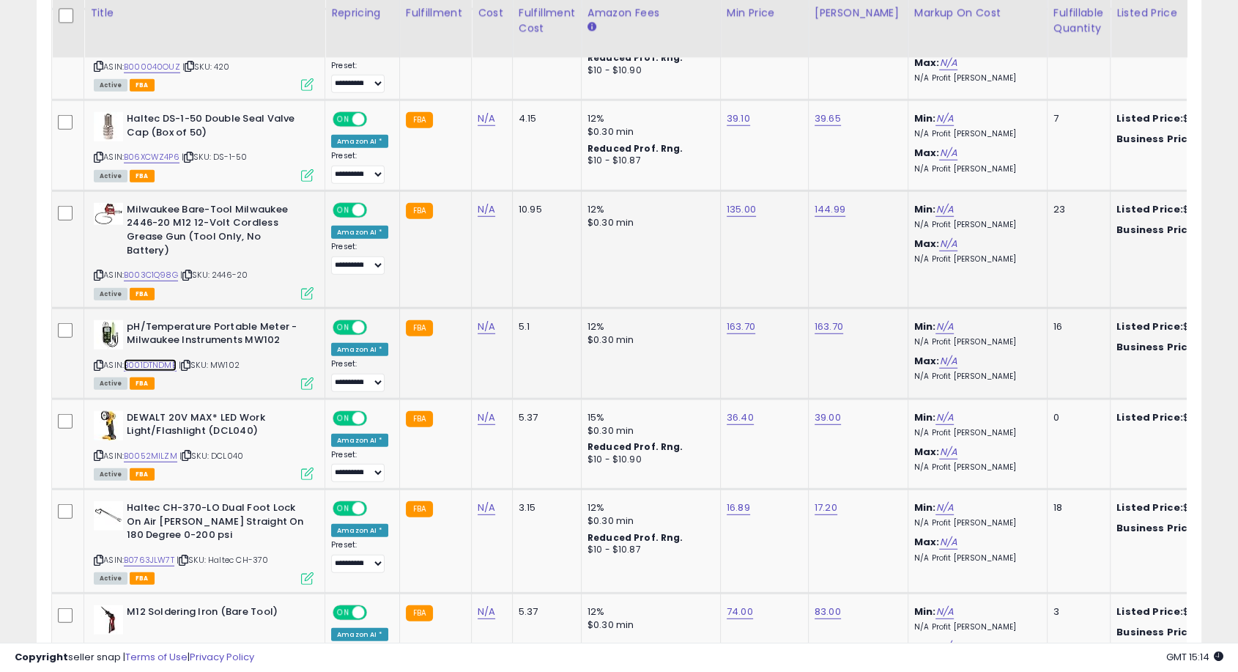
click at [156, 359] on link "B001DTNDME" at bounding box center [150, 365] width 53 height 12
click at [160, 554] on link "B0763JLW7T" at bounding box center [149, 560] width 51 height 12
type input "*****"
click button "submit" at bounding box center [772, 395] width 25 height 22
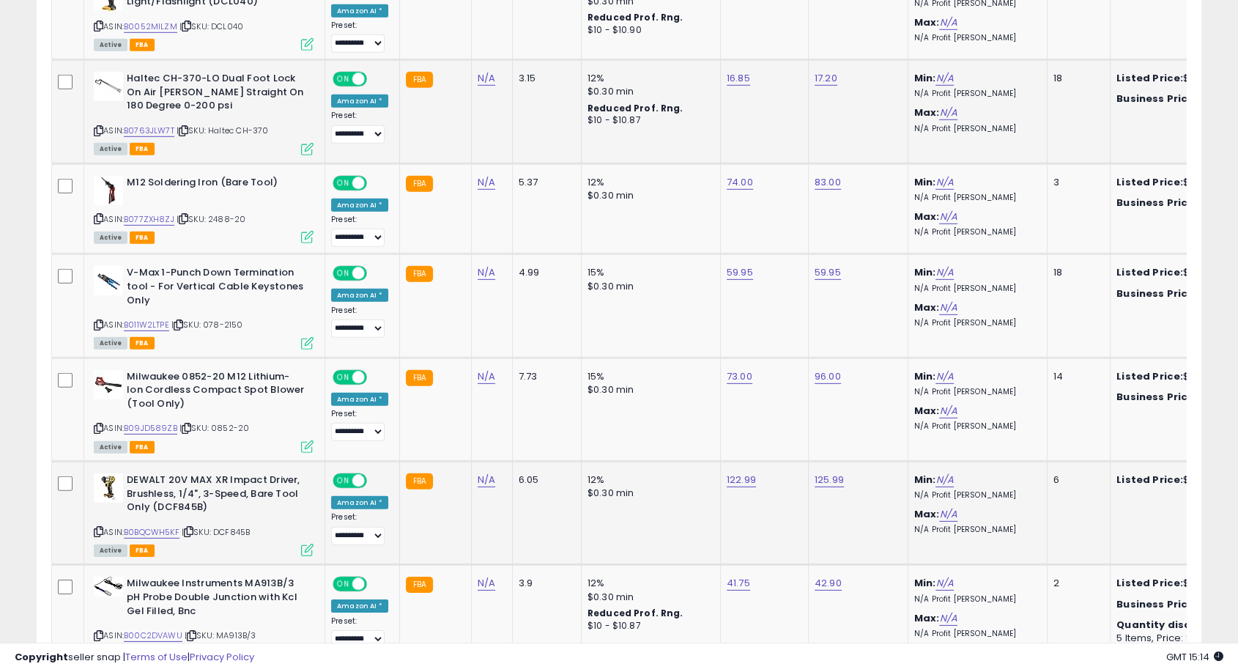
scroll to position [4397, 0]
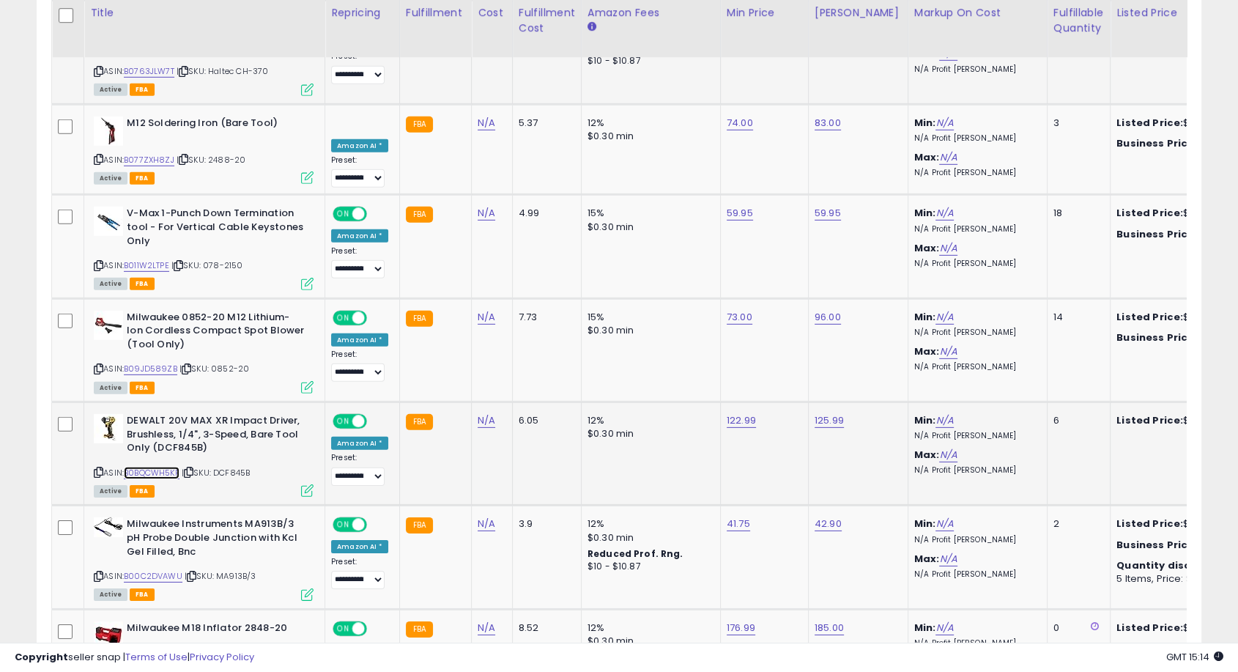
click at [165, 467] on link "B0BQCWH5KF" at bounding box center [152, 473] width 56 height 12
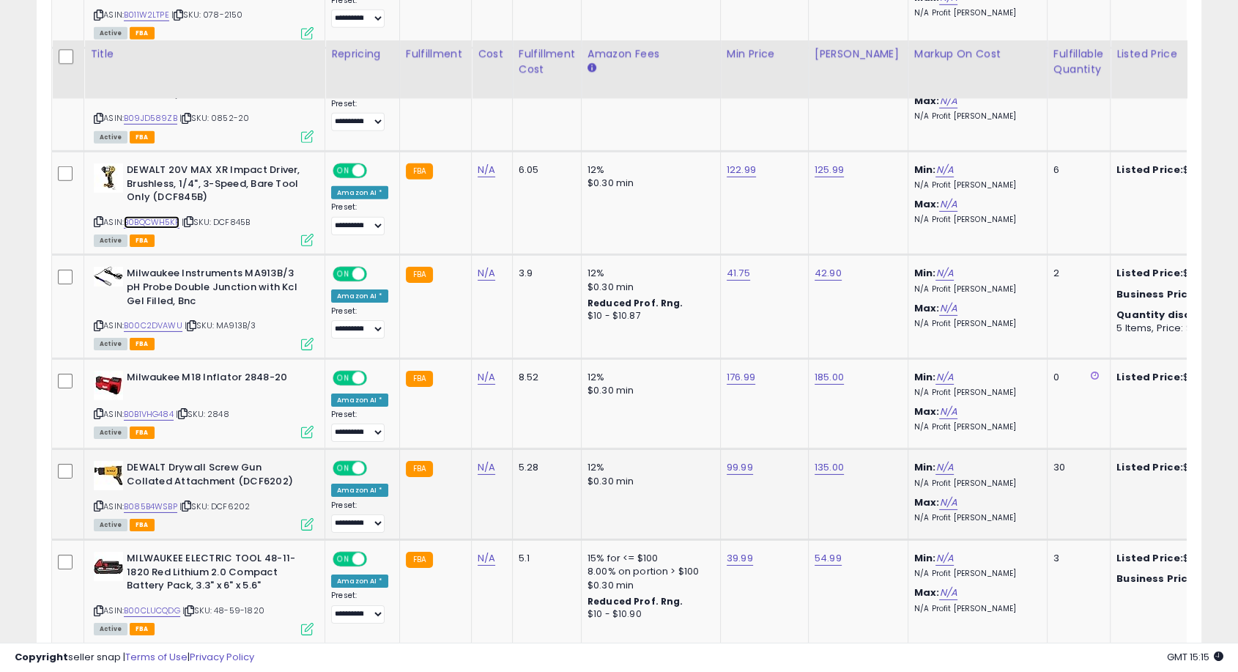
scroll to position [4722, 0]
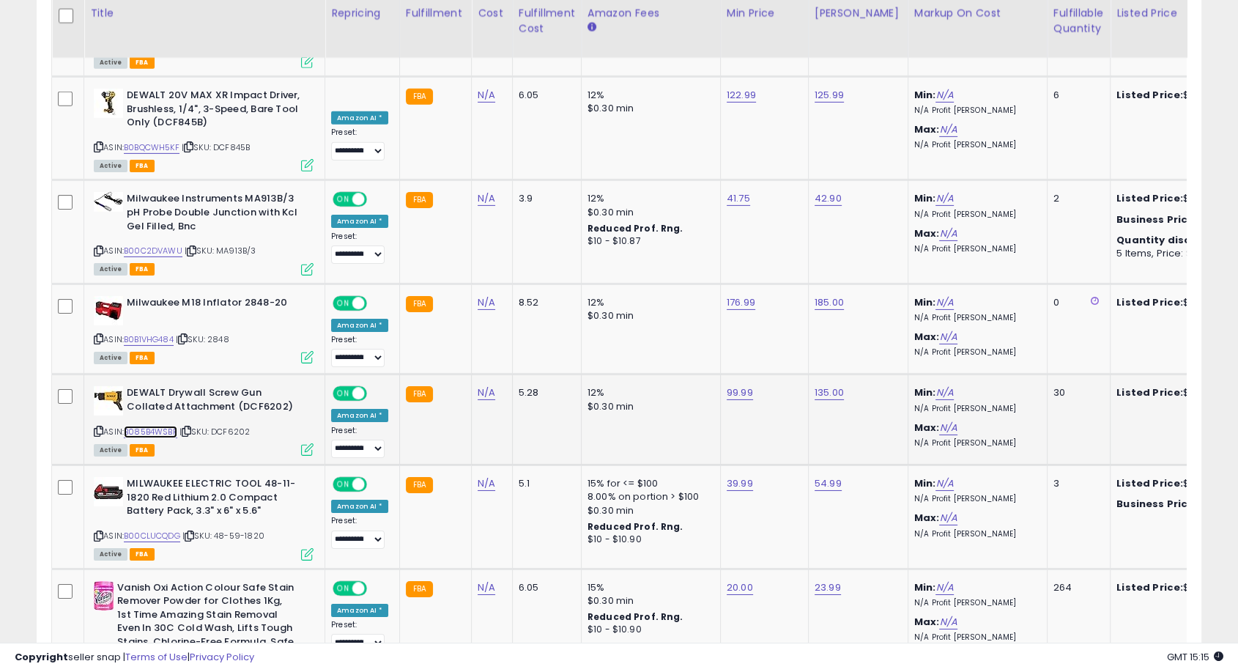
click at [165, 426] on link "B085B4WSBP" at bounding box center [150, 432] width 53 height 12
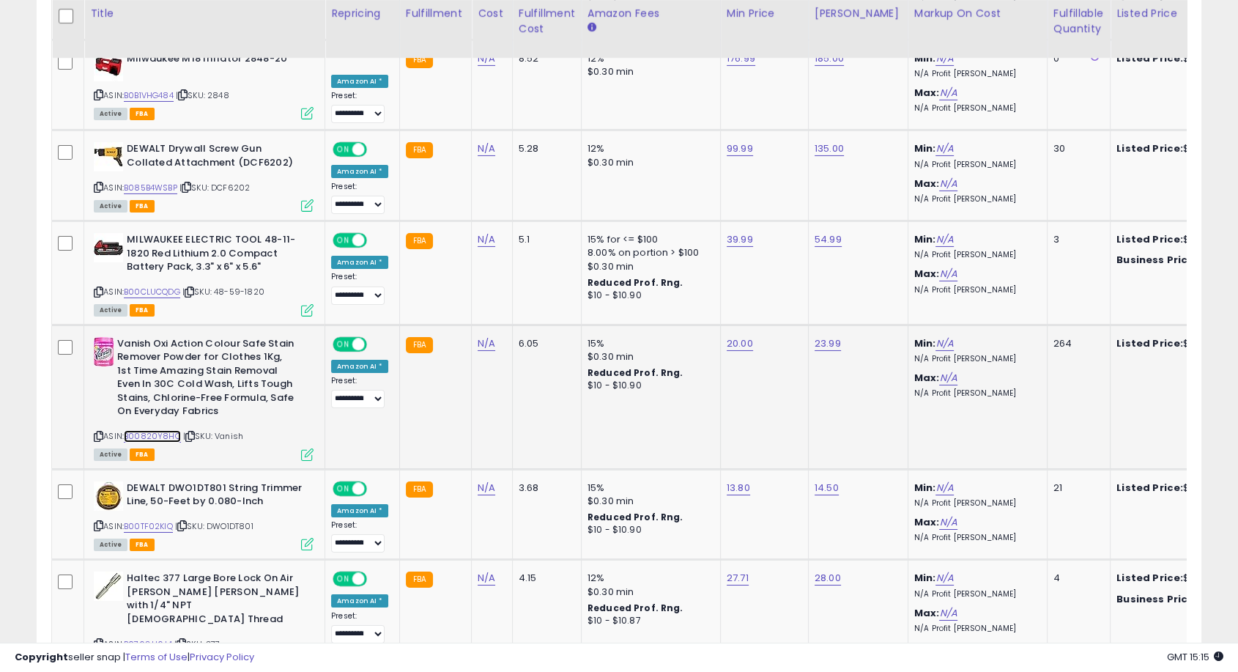
click at [160, 430] on link "B00820Y8HQ" at bounding box center [152, 436] width 57 height 12
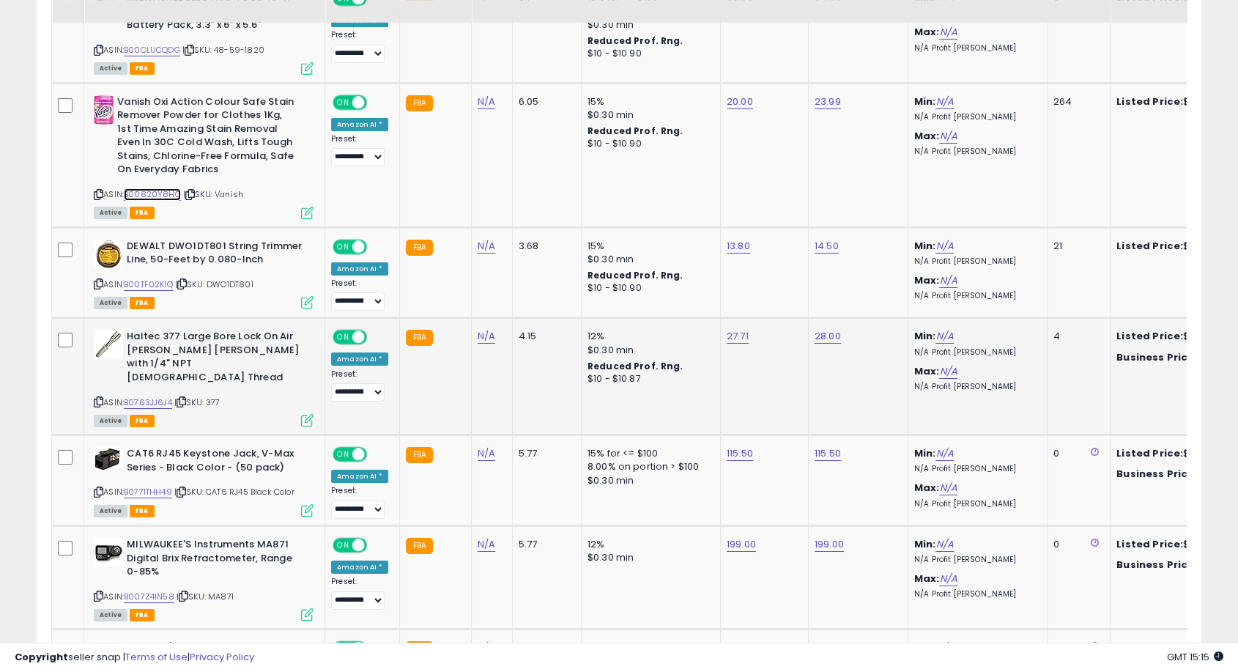
scroll to position [5211, 0]
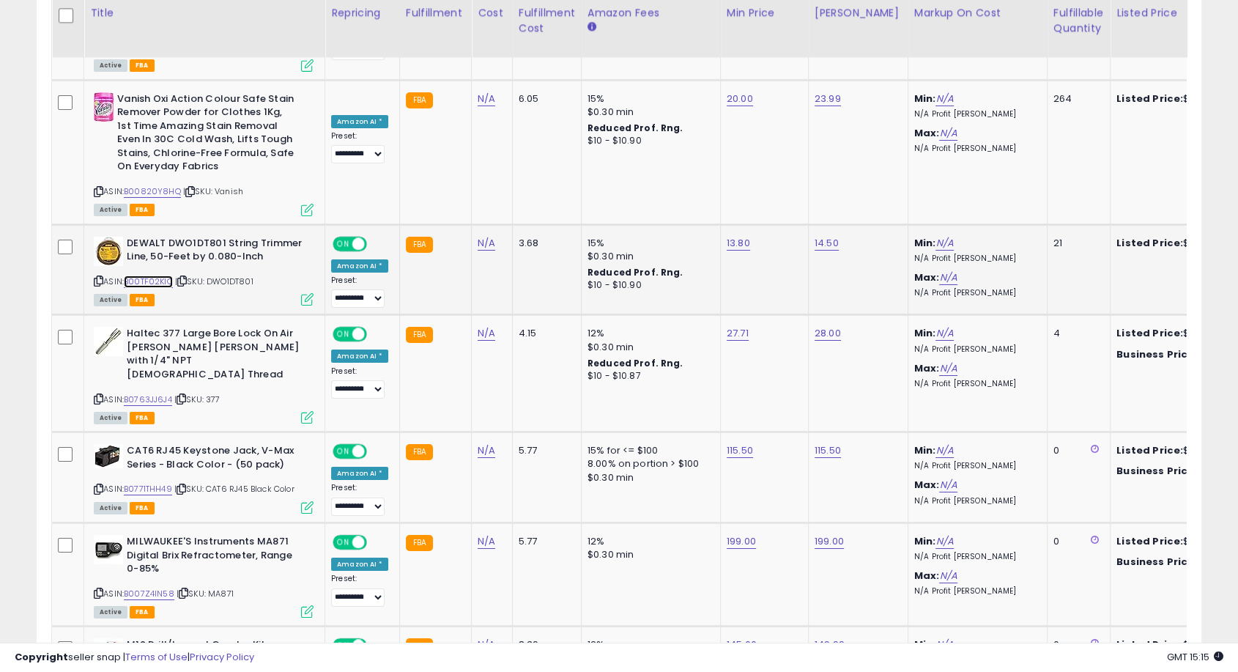
click at [163, 276] on link "B00TF02KIQ" at bounding box center [148, 282] width 49 height 12
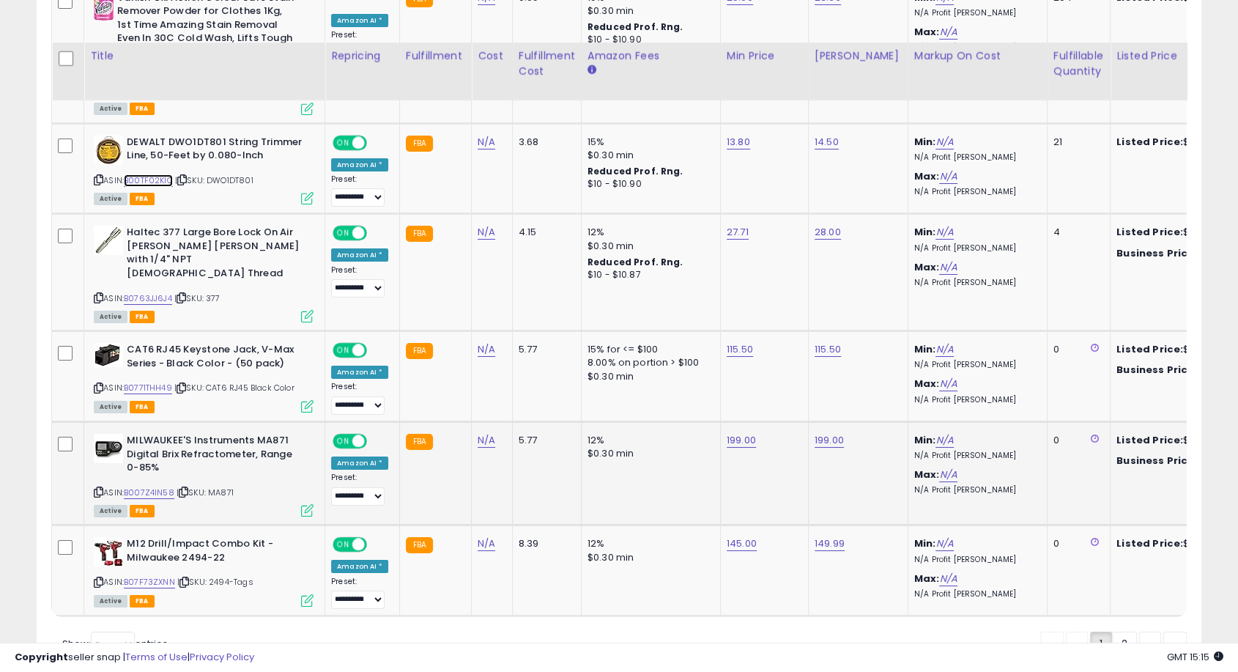
scroll to position [5374, 0]
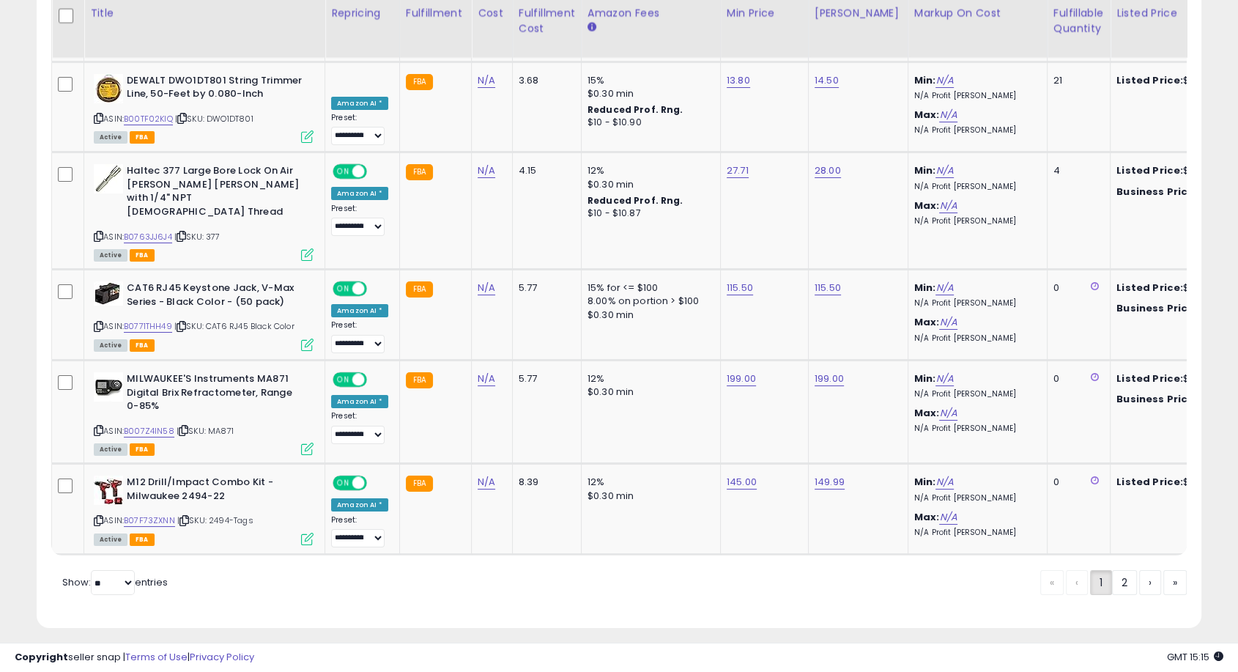
click at [1164, 570] on link "2" at bounding box center [1175, 582] width 23 height 25
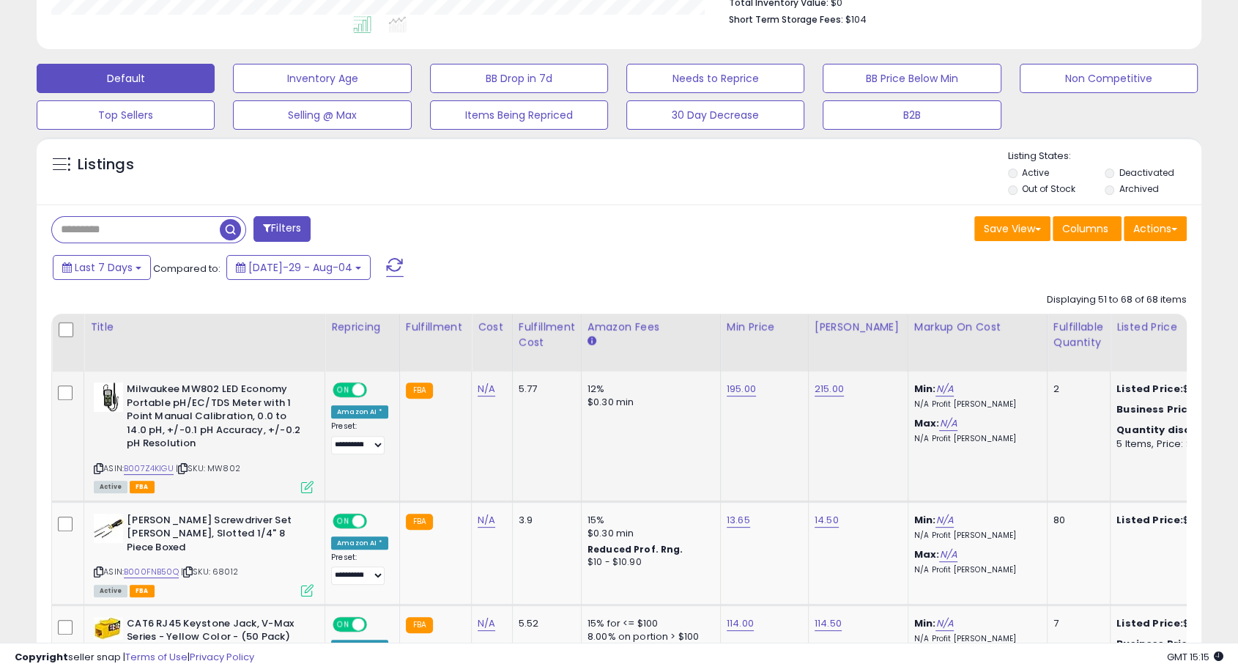
scroll to position [547, 0]
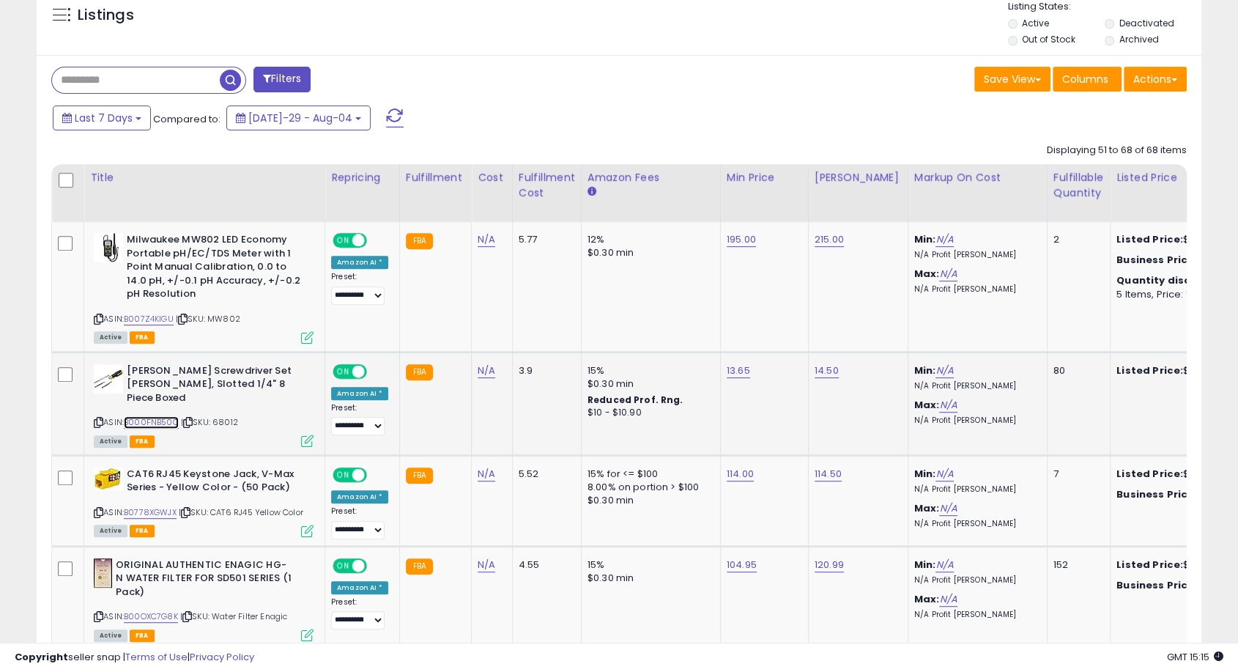
click at [152, 416] on link "B000FNB50Q" at bounding box center [151, 422] width 55 height 12
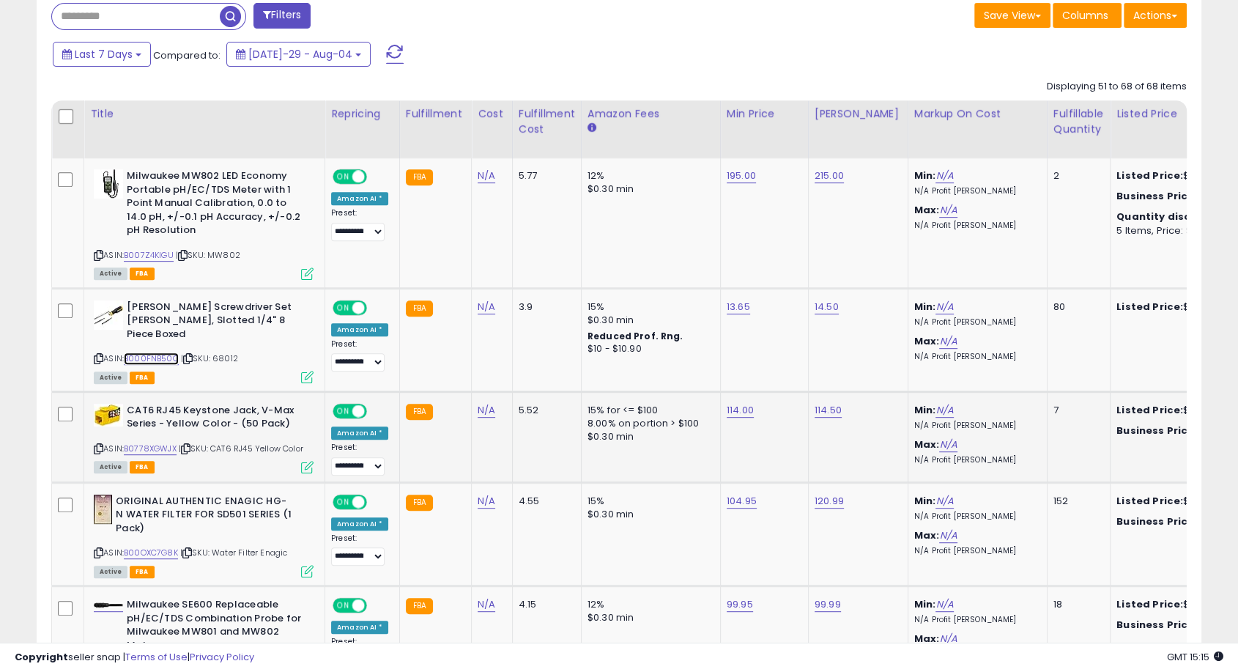
scroll to position [710, 0]
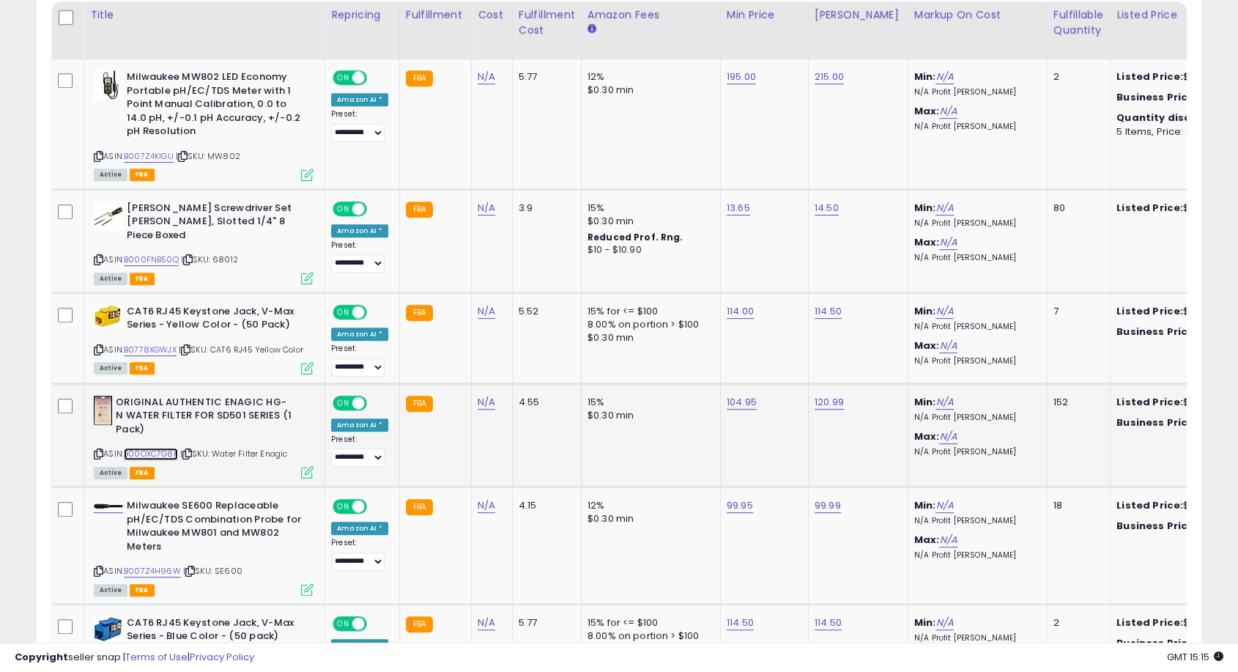
click at [152, 448] on link "B00OXC7G8K" at bounding box center [151, 454] width 54 height 12
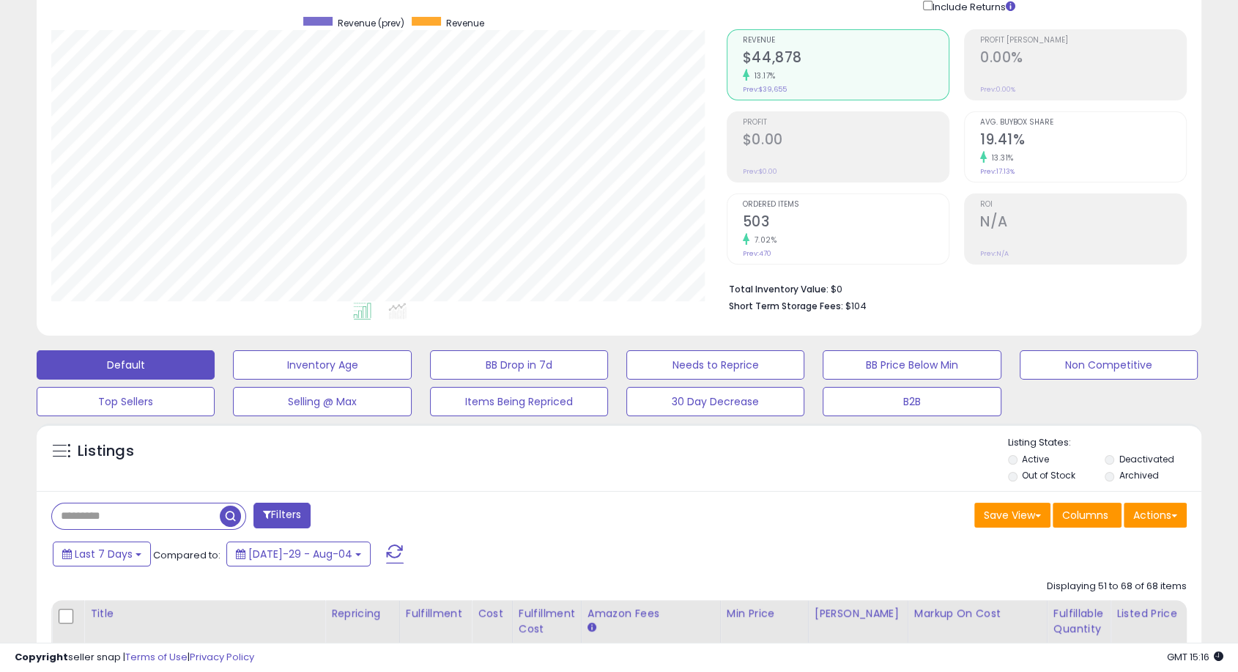
scroll to position [0, 0]
